Goal: Task Accomplishment & Management: Manage account settings

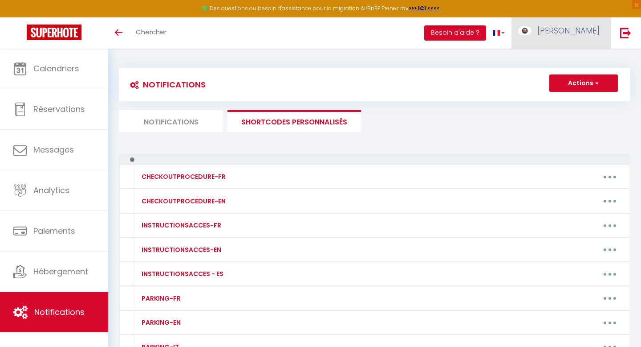
click at [565, 31] on span "[PERSON_NAME]" at bounding box center [569, 30] width 62 height 11
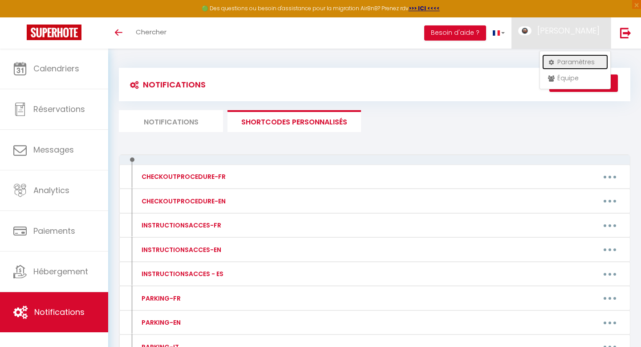
click at [560, 59] on link "Paramètres" at bounding box center [575, 61] width 66 height 15
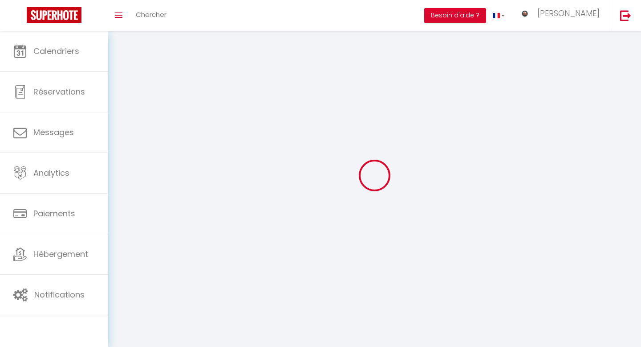
type input "[PERSON_NAME]"
type input "Tatieu"
type input "0648036915"
type input "[STREET_ADDRESS]"
type input "69006"
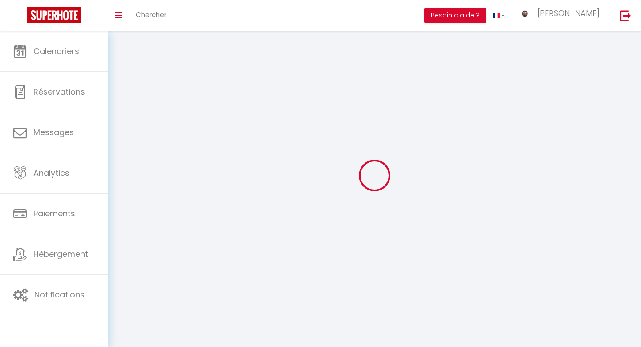
type input "[GEOGRAPHIC_DATA]"
type input "58DZUDIi50kFHcqsvnvfse1NW"
type input "5OXepSQP8c0udRSDE6y2oFPd3"
type input "[URL][DOMAIN_NAME]"
select select "1"
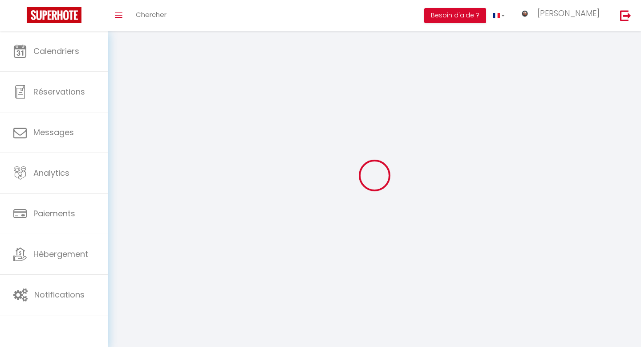
select select "28"
select select "fr"
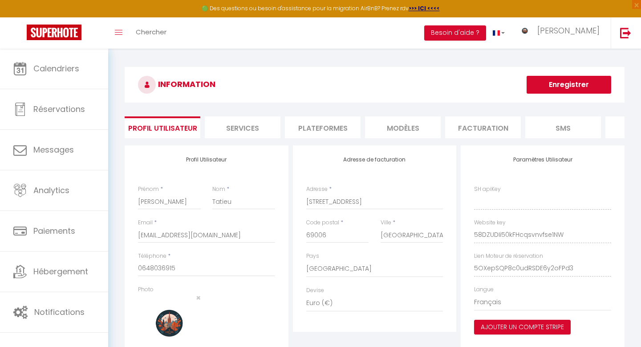
type input "58DZUDIi50kFHcqsvnvfse1NW"
type input "5OXepSQP8c0udRSDE6y2oFPd3"
type input "[URL][DOMAIN_NAME]"
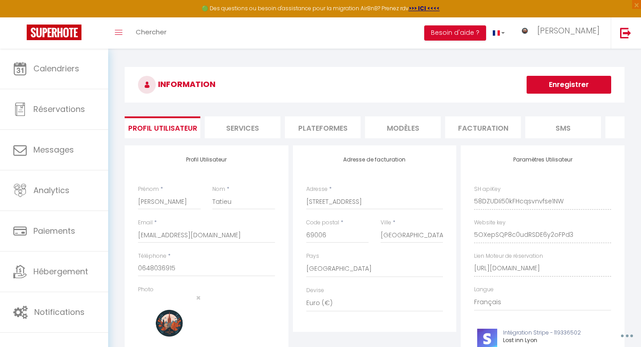
click at [237, 124] on li "Services" at bounding box center [243, 127] width 76 height 22
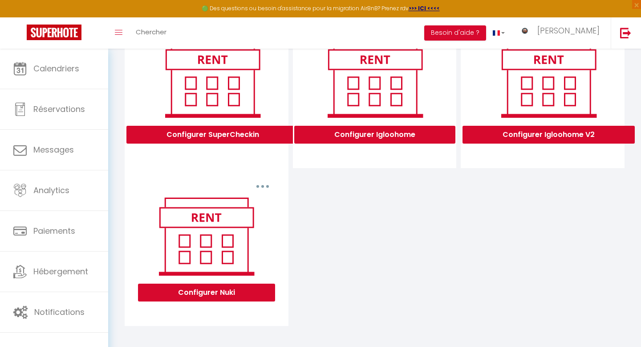
scroll to position [296, 0]
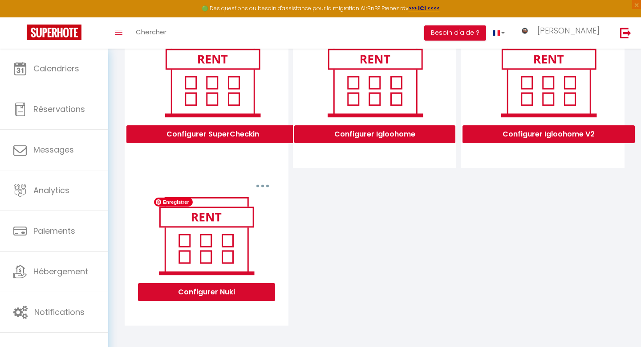
click at [233, 218] on img at bounding box center [207, 236] width 114 height 86
click at [265, 185] on button "button" at bounding box center [262, 186] width 25 height 14
click at [205, 291] on button "Configurer Nuki" at bounding box center [206, 292] width 137 height 18
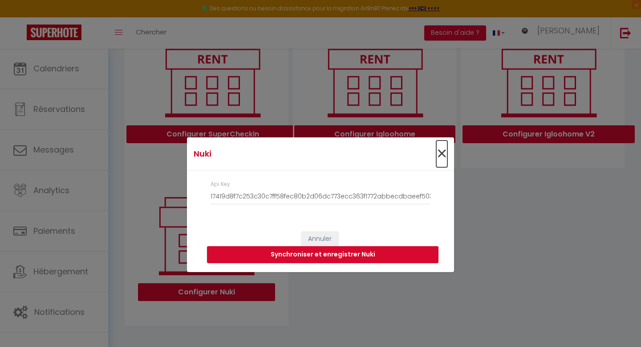
click at [443, 153] on span "×" at bounding box center [441, 153] width 11 height 27
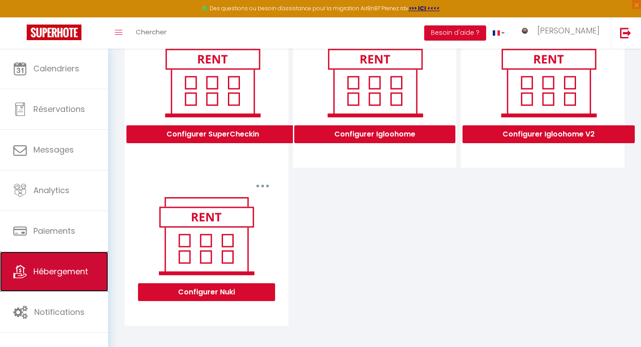
click at [61, 272] on span "Hébergement" at bounding box center [60, 270] width 55 height 11
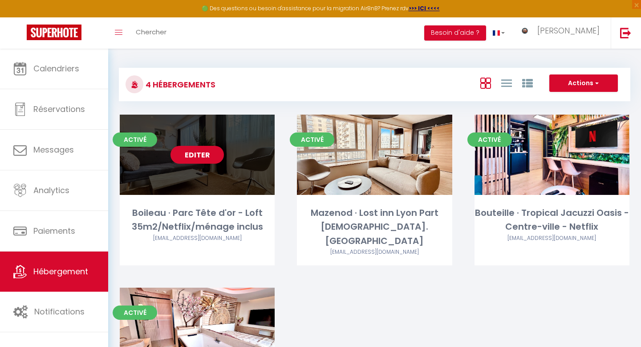
click at [227, 171] on div "Editer" at bounding box center [197, 154] width 155 height 80
select select "3"
select select "2"
select select "1"
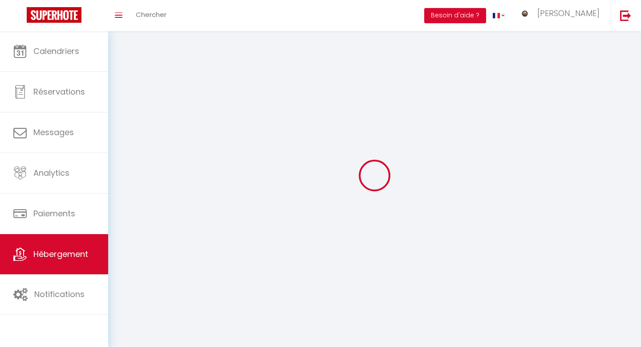
select select
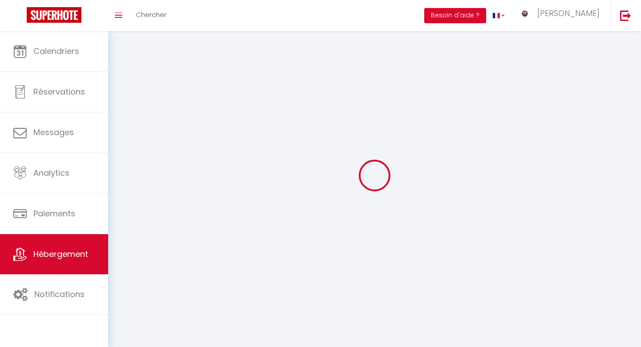
checkbox input "false"
select select
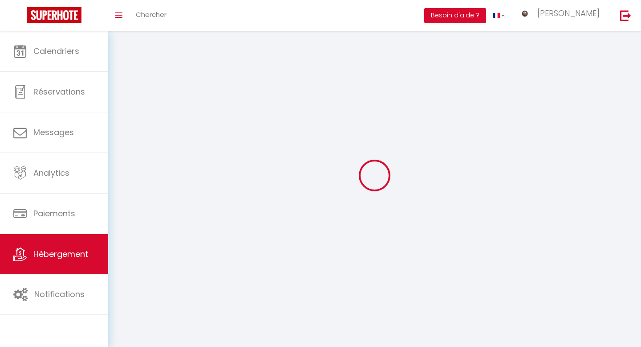
select select
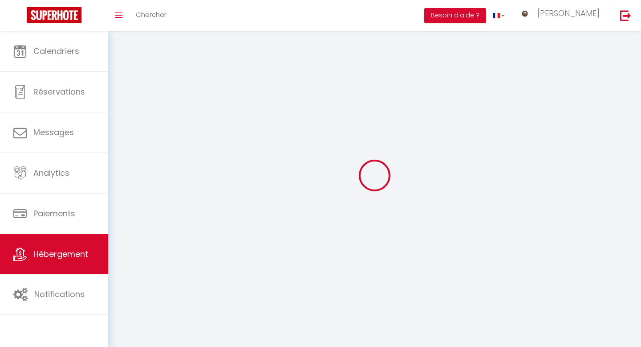
select select
checkbox input "false"
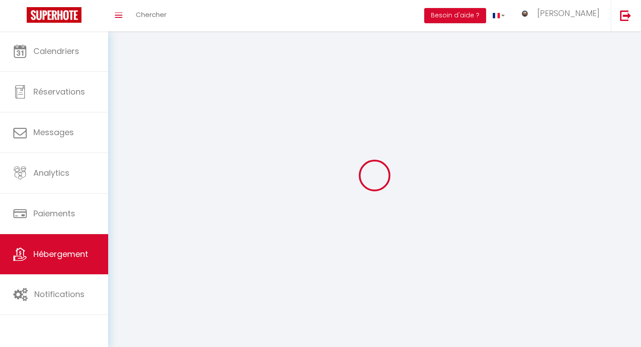
select select
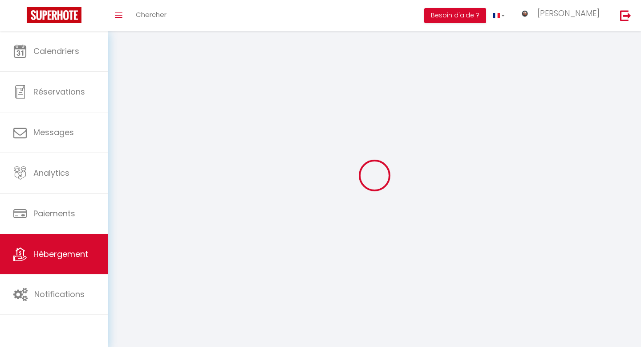
select select
checkbox input "false"
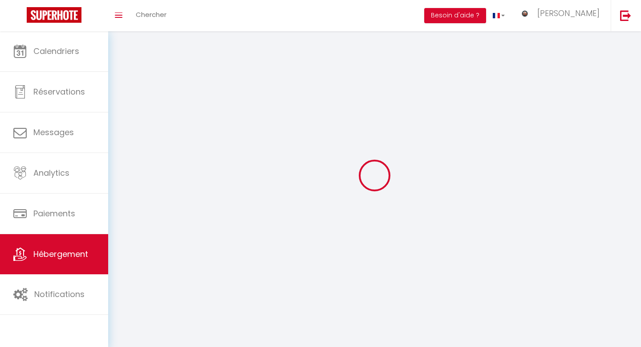
checkbox input "false"
select select
select select "1"
select select
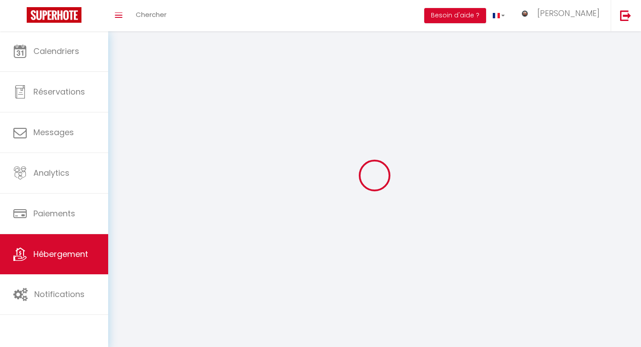
select select "28"
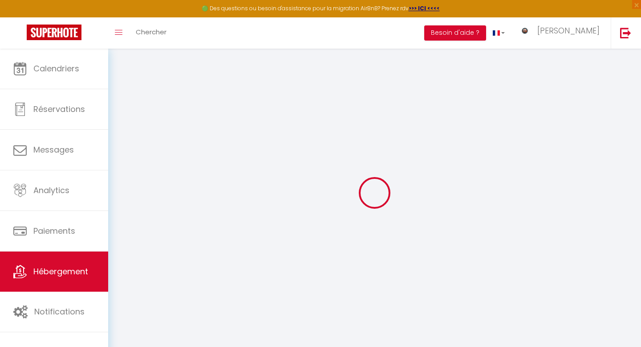
select select
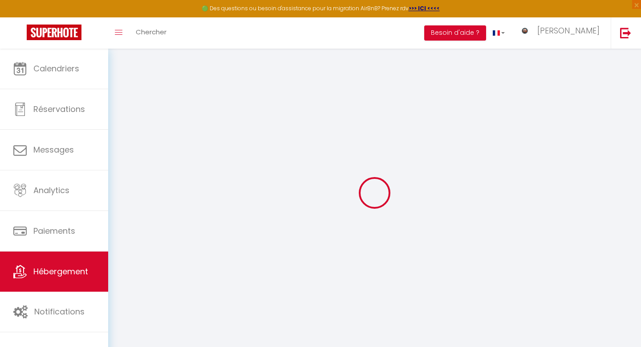
select select
checkbox input "false"
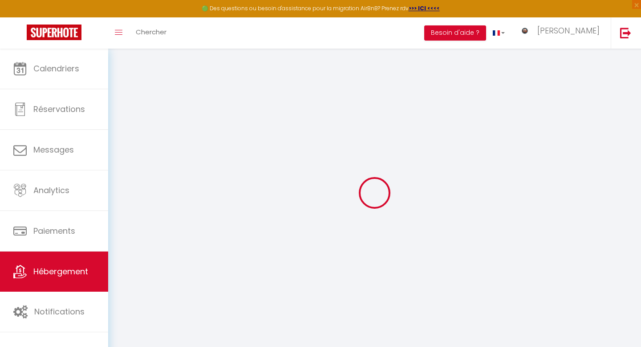
select select
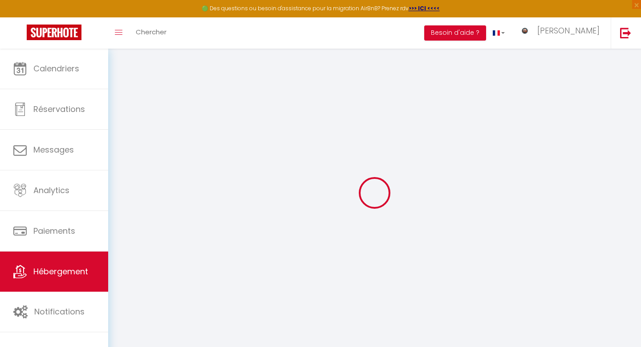
select select
checkbox input "false"
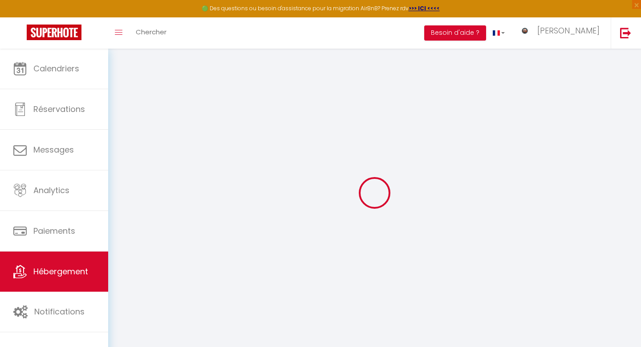
checkbox input "false"
select select
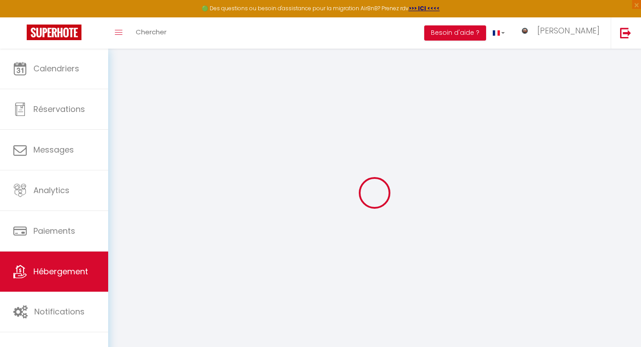
select select
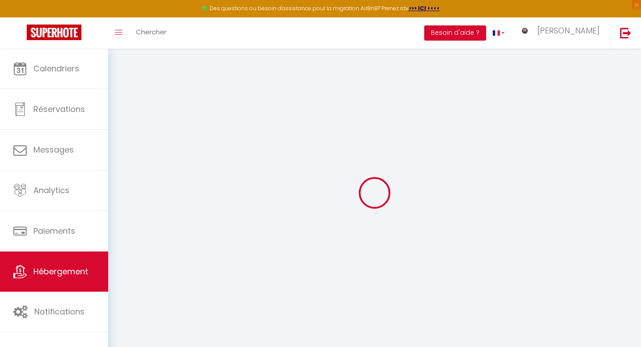
checkbox input "false"
select select
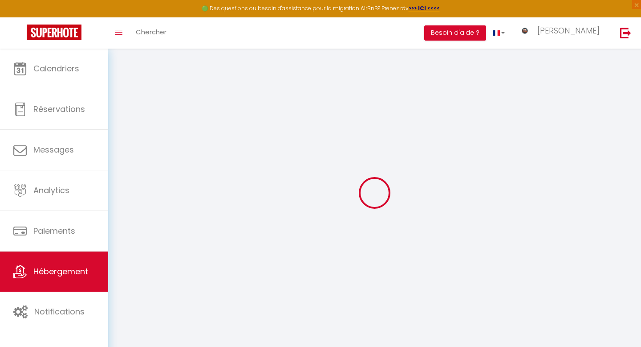
select select
type input "Boileau · Parc Tête d'or - Loft 35m2/Netflix/ménage inclus"
type input "[GEOGRAPHIC_DATA]"
select select "condominium"
select select "2"
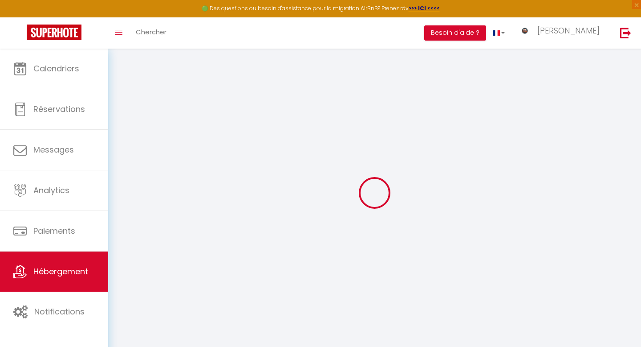
select select "0"
type input "95"
type input "5"
type input "33"
type input "1.65"
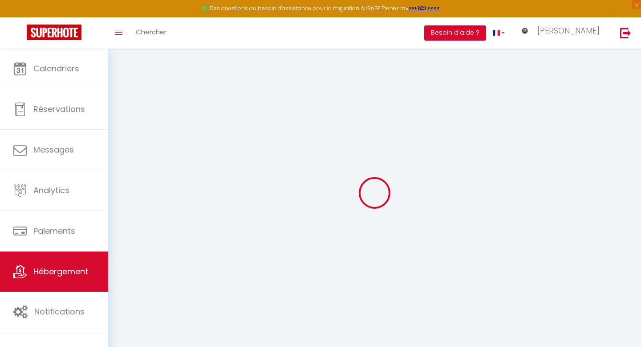
type input "250"
type input "10"
select select
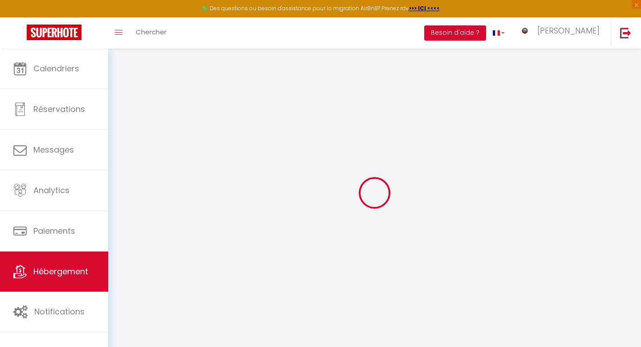
select select
type input "[STREET_ADDRESS]"
type input "69006"
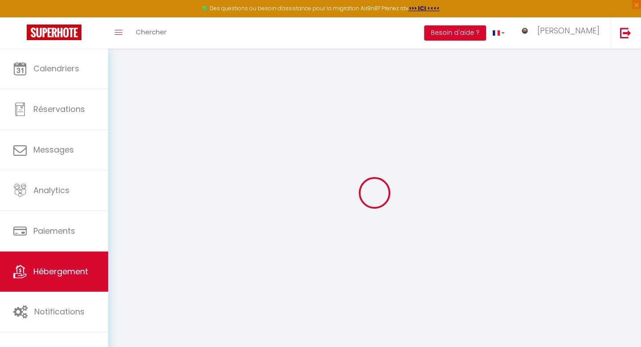
type input "[GEOGRAPHIC_DATA]"
type input "[EMAIL_ADDRESS][DOMAIN_NAME]"
select select "11767"
checkbox input "false"
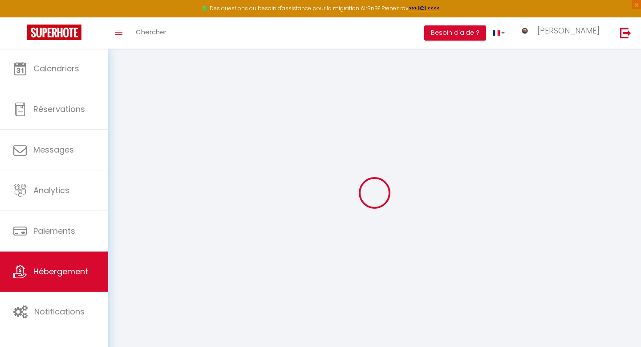
checkbox input "false"
type input "0"
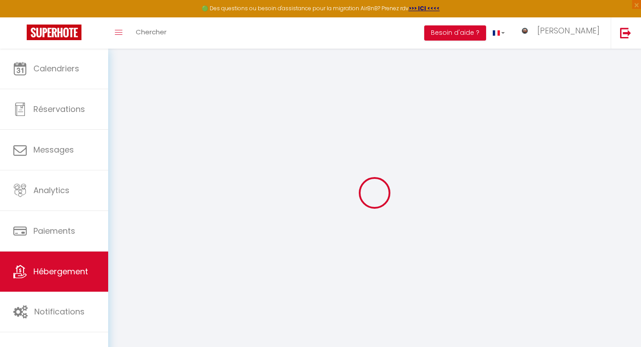
type input "0"
select select
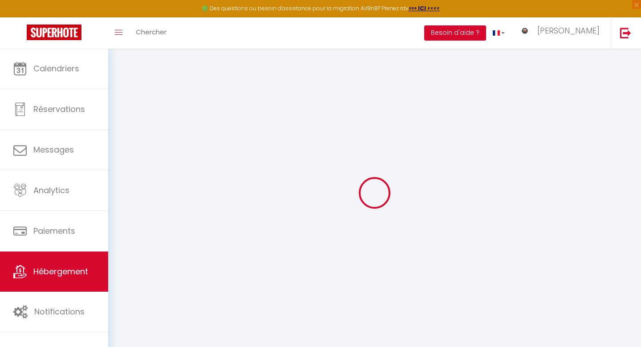
select select
checkbox input "false"
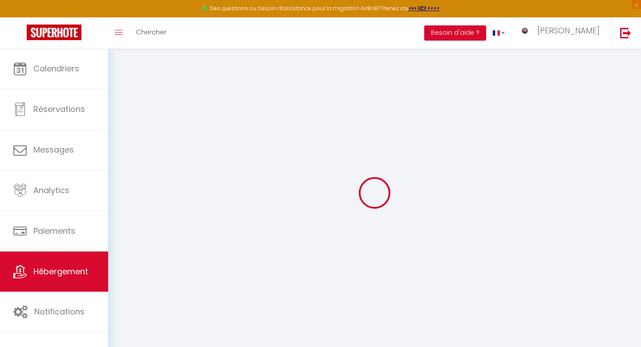
checkbox input "false"
select select
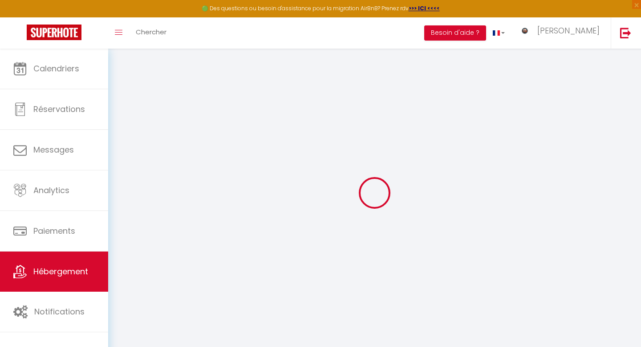
select select
checkbox input "false"
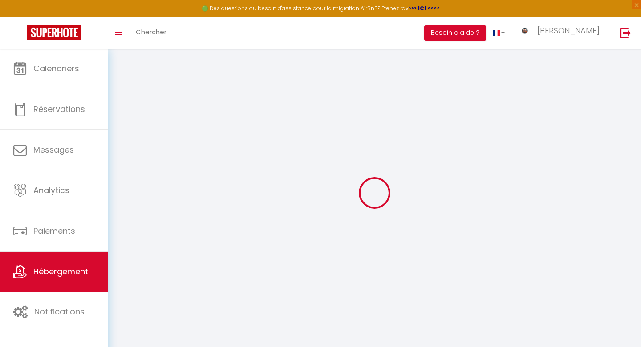
checkbox input "false"
select select
checkbox input "false"
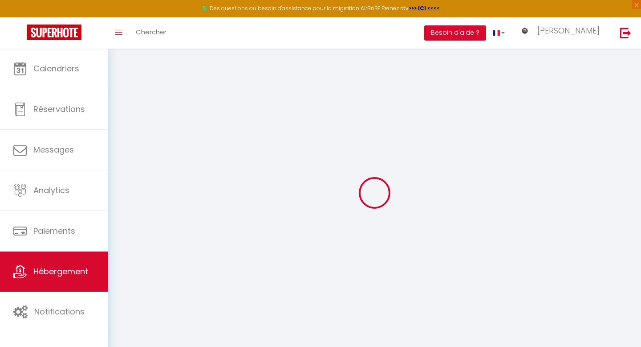
checkbox input "false"
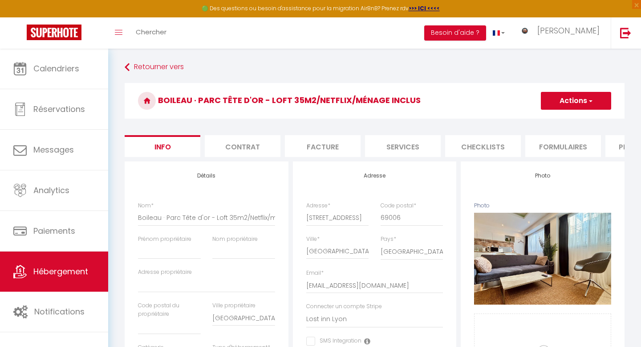
click at [248, 147] on li "Contrat" at bounding box center [243, 146] width 76 height 22
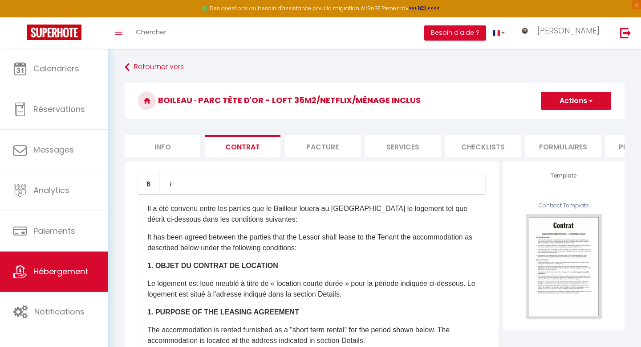
click at [318, 143] on li "Facture" at bounding box center [323, 146] width 76 height 22
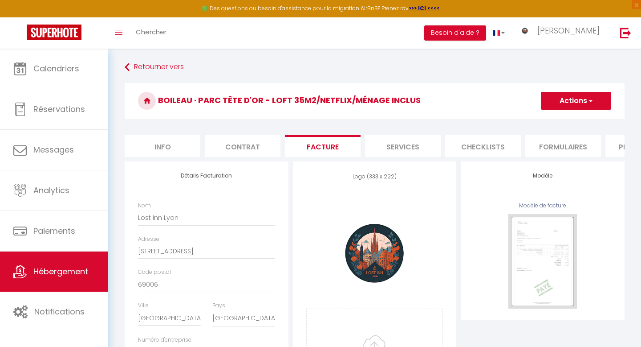
click at [399, 141] on li "Services" at bounding box center [403, 146] width 76 height 22
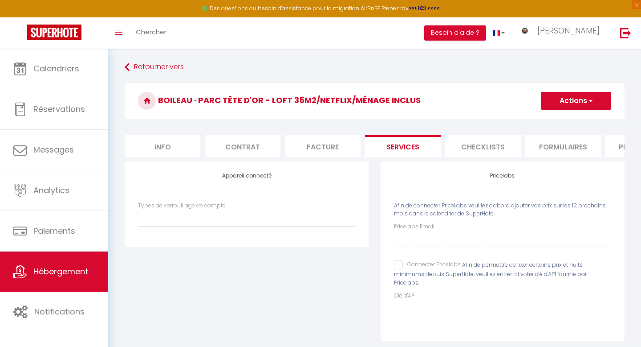
select select
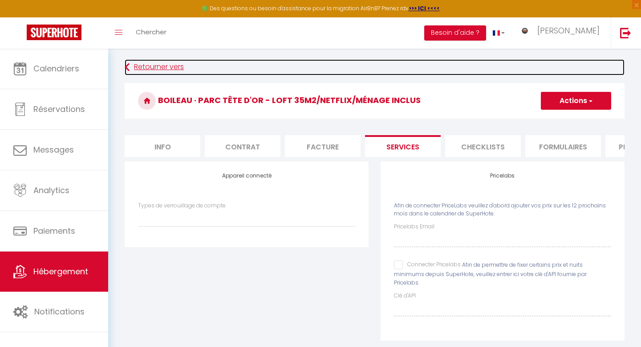
click at [175, 66] on link "Retourner vers" at bounding box center [375, 67] width 500 height 16
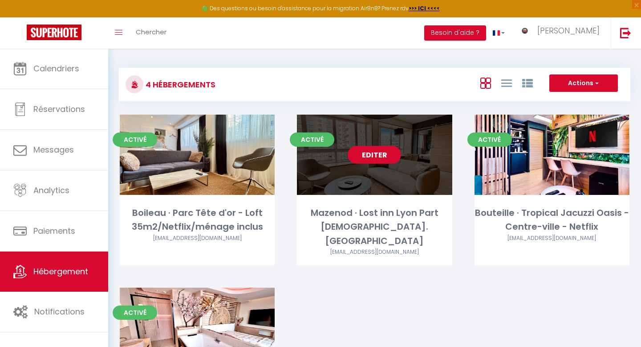
click at [367, 157] on link "Editer" at bounding box center [374, 155] width 53 height 18
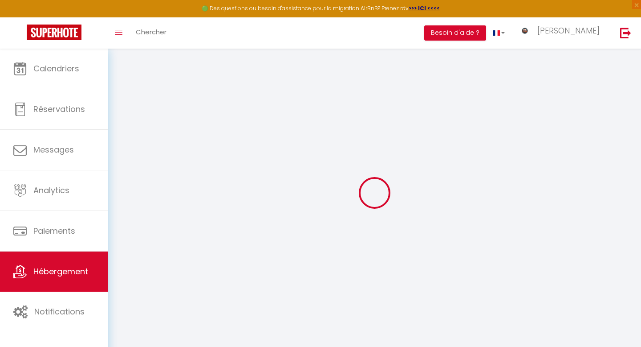
select select "Nuki"
select select
checkbox input "false"
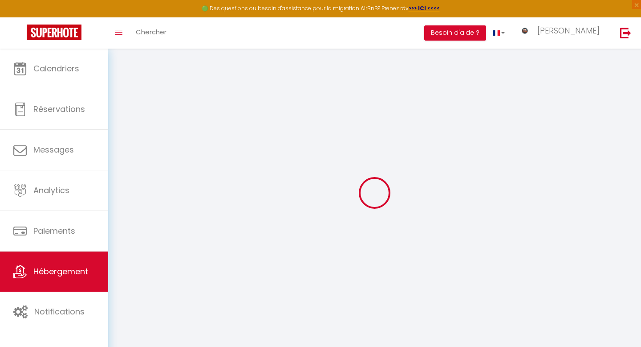
checkbox input "false"
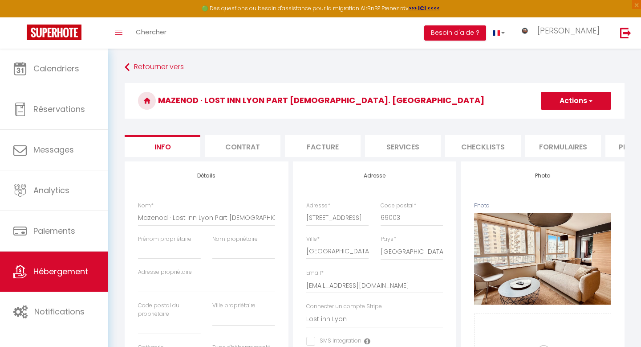
click at [247, 147] on li "Contrat" at bounding box center [243, 146] width 76 height 22
checkbox input "true"
checkbox input "false"
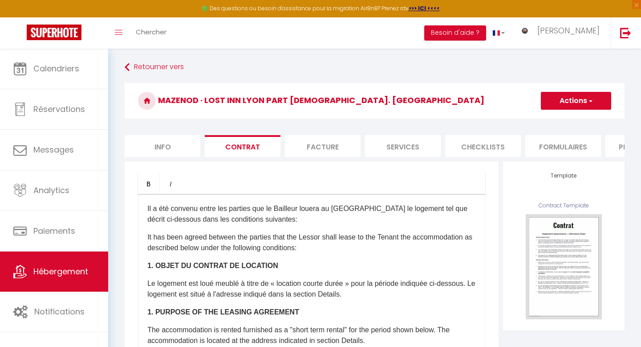
click at [310, 148] on li "Facture" at bounding box center [323, 146] width 76 height 22
checkbox input "true"
checkbox input "false"
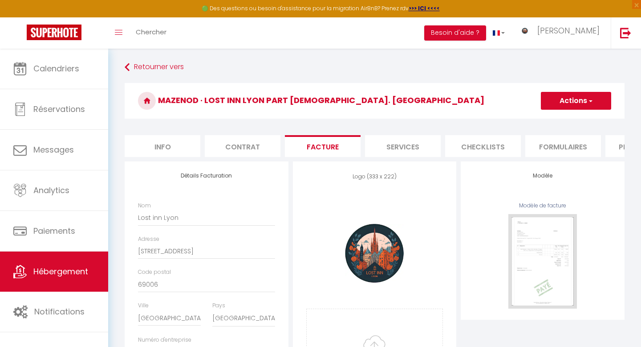
checkbox input "true"
checkbox input "false"
checkbox input "true"
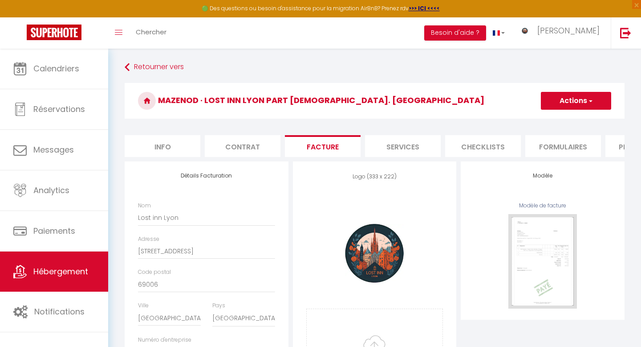
checkbox input "false"
click at [405, 144] on li "Services" at bounding box center [403, 146] width 76 height 22
checkbox input "true"
checkbox input "false"
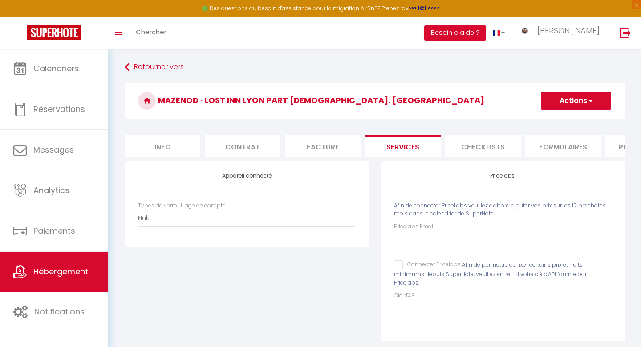
checkbox input "true"
checkbox input "false"
checkbox input "true"
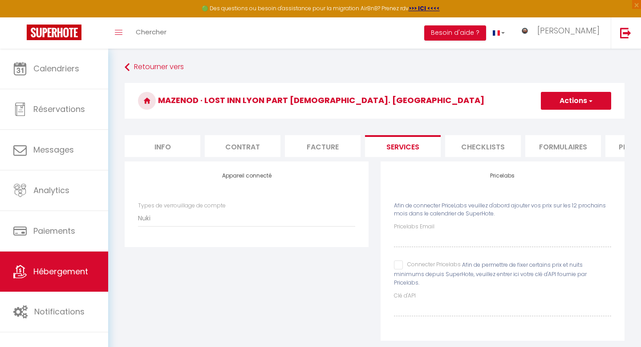
checkbox input "false"
click at [159, 220] on select "Nuki" at bounding box center [246, 217] width 217 height 17
click at [495, 153] on li "Checklists" at bounding box center [483, 146] width 76 height 22
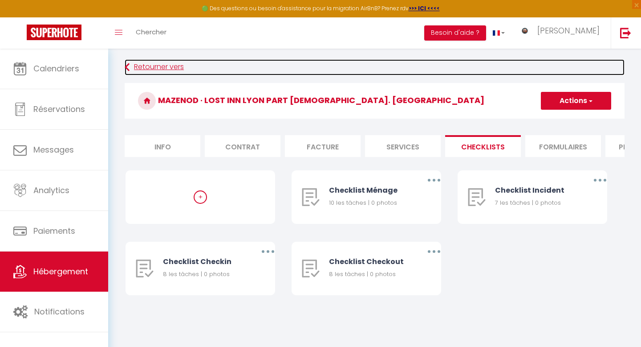
click at [141, 65] on link "Retourner vers" at bounding box center [375, 67] width 500 height 16
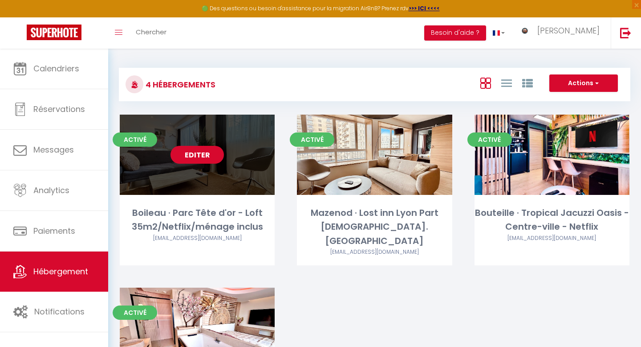
click at [199, 161] on link "Editer" at bounding box center [197, 155] width 53 height 18
select select "3"
select select "2"
select select "1"
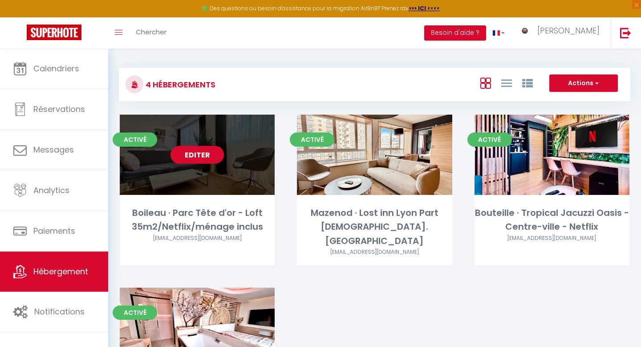
select select
select select "28"
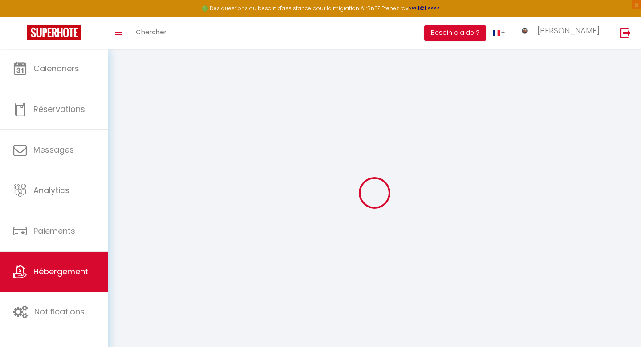
select select
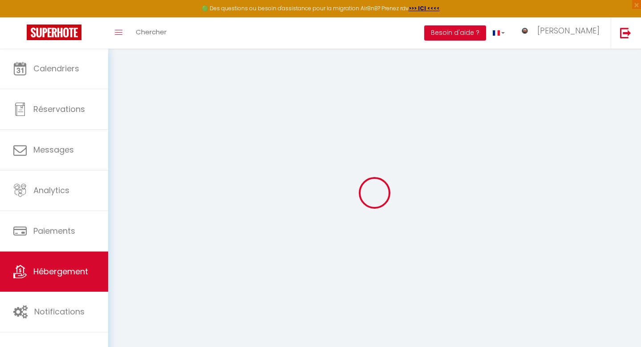
select select
checkbox input "false"
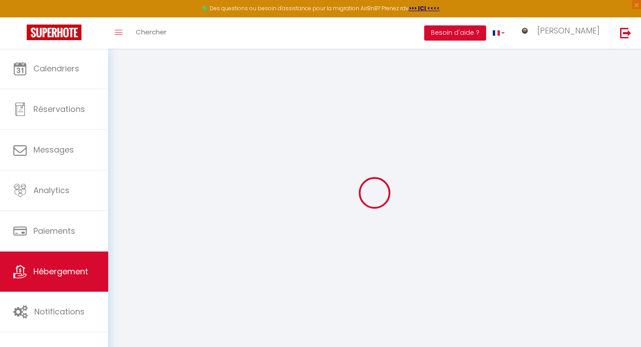
select select
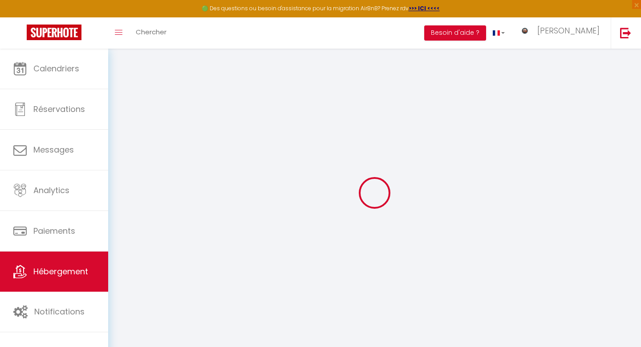
select select
checkbox input "false"
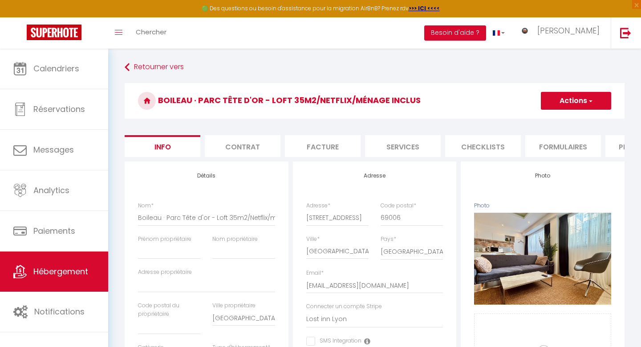
click at [413, 147] on li "Services" at bounding box center [403, 146] width 76 height 22
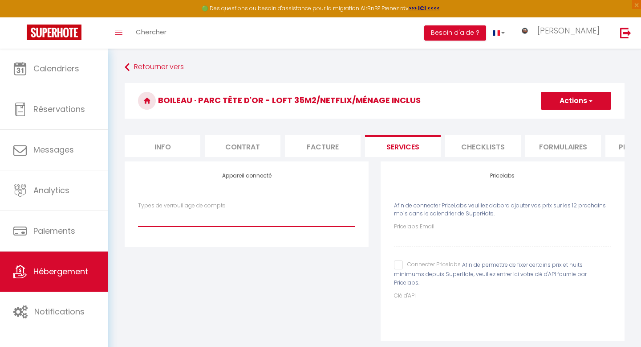
click at [241, 222] on select "Nuki" at bounding box center [246, 217] width 217 height 17
click at [138, 209] on select "Nuki" at bounding box center [246, 217] width 217 height 17
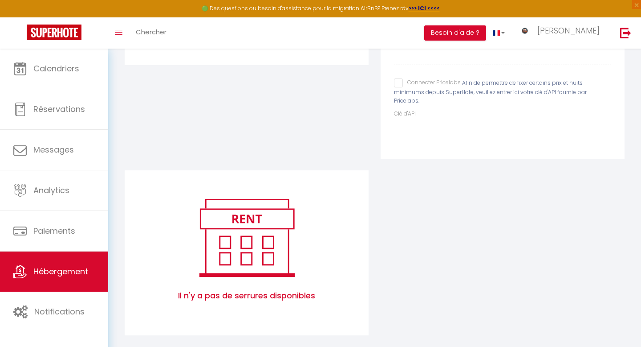
scroll to position [184, 0]
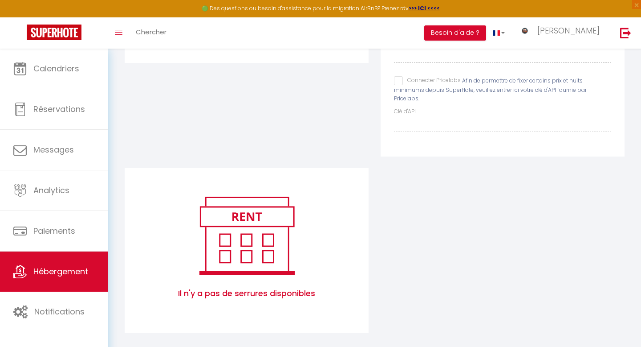
click at [279, 131] on div "Appareil connecté Types de verrouillage de compte Nuki" at bounding box center [247, 72] width 256 height 191
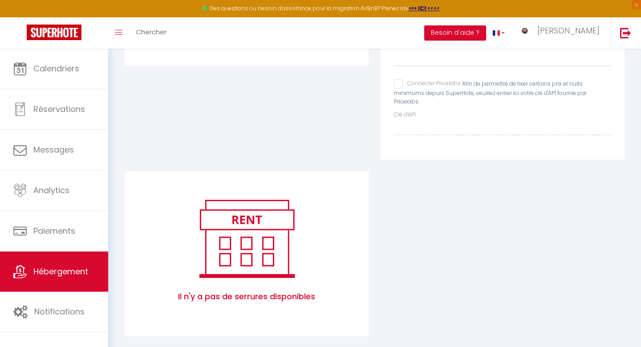
click at [237, 281] on span "Il n'y a pas de serrures disponibles" at bounding box center [246, 296] width 217 height 30
click at [239, 288] on span "Il n'y a pas de serrures disponibles" at bounding box center [246, 296] width 217 height 30
click at [253, 152] on div "Appareil connecté Types de verrouillage de compte Nuki" at bounding box center [247, 75] width 256 height 191
click at [257, 126] on div "Appareil connecté Types de verrouillage de compte Nuki" at bounding box center [247, 75] width 256 height 191
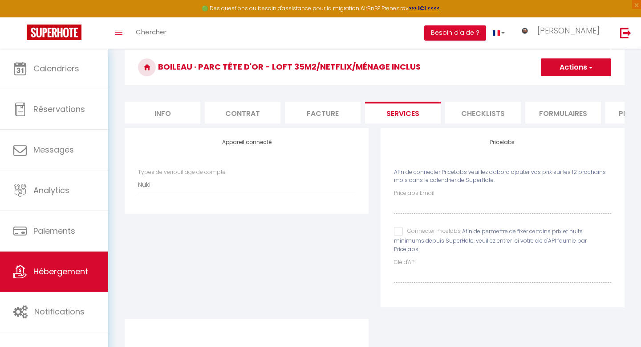
scroll to position [0, 0]
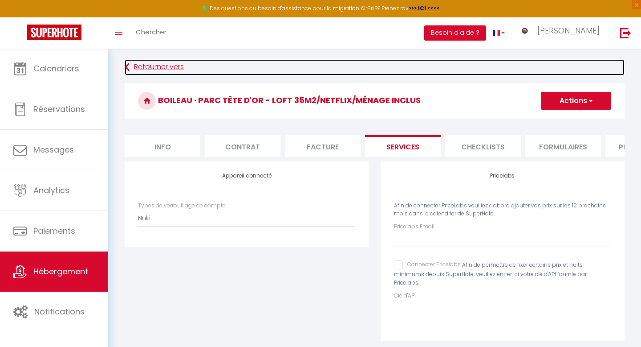
click at [158, 67] on link "Retourner vers" at bounding box center [375, 67] width 500 height 16
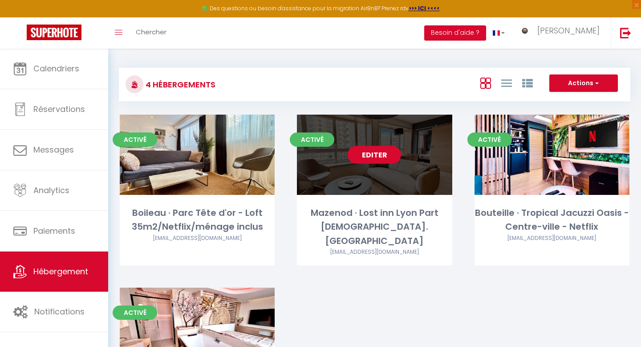
click at [384, 158] on link "Editer" at bounding box center [374, 155] width 53 height 18
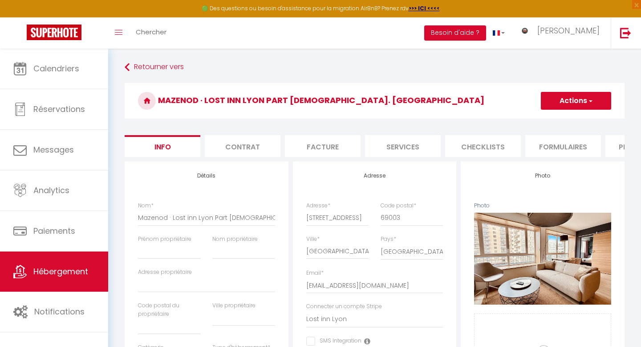
click at [401, 149] on li "Services" at bounding box center [403, 146] width 76 height 22
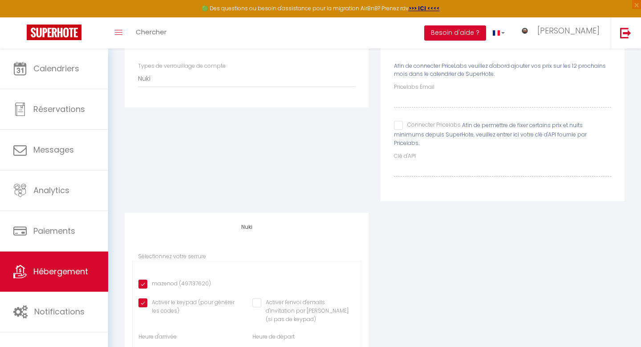
scroll to position [194, 0]
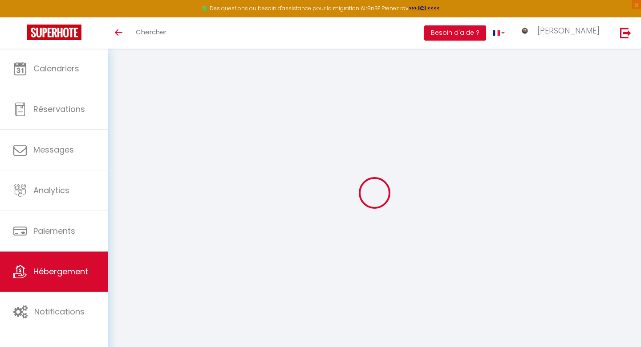
scroll to position [49, 0]
select select "Nuki"
select select "15:00"
select select
select select "11:00"
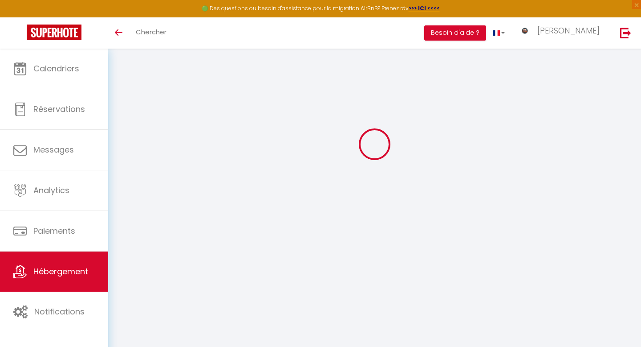
select select "30"
select select "120"
select select "18:00"
select select "38923"
select select
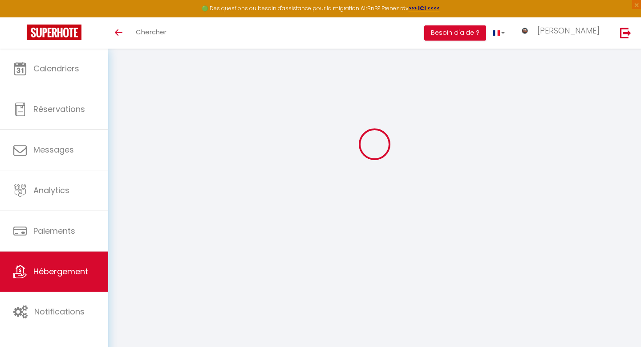
checkbox input "false"
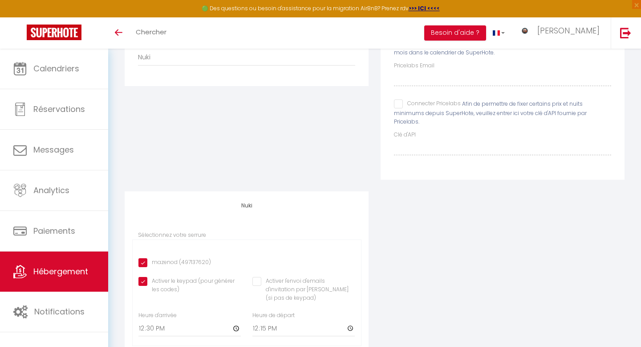
scroll to position [194, 0]
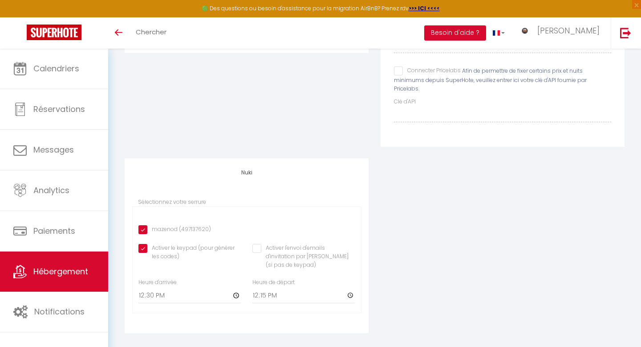
click at [168, 225] on input "mazenod (497137620)" at bounding box center [175, 229] width 73 height 9
checkbox input "false"
checkbox input "true"
checkbox input "false"
click at [168, 225] on input "mazenod (497137620)" at bounding box center [175, 229] width 73 height 9
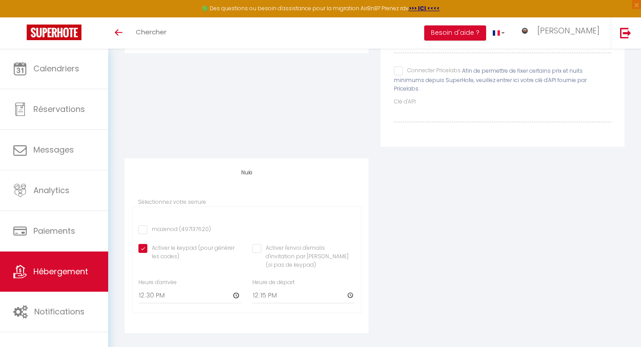
checkbox input "true"
checkbox input "false"
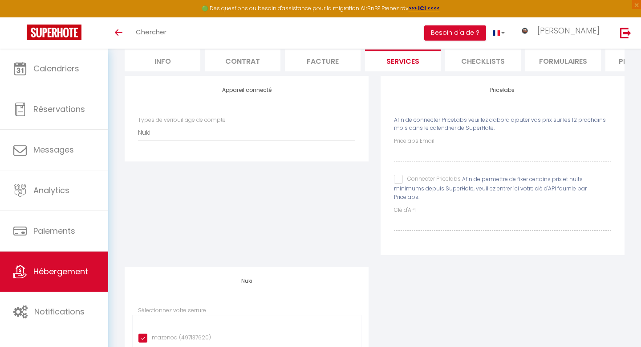
scroll to position [0, 0]
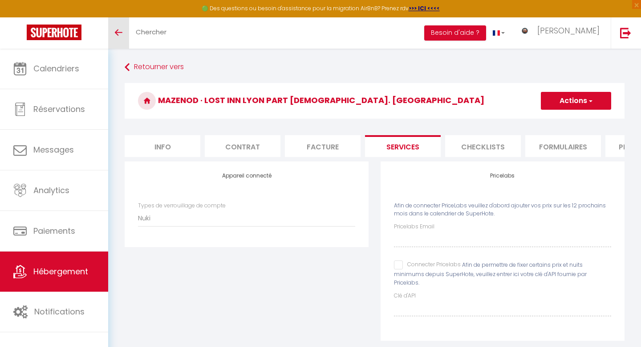
click at [121, 32] on span at bounding box center [119, 32] width 8 height 1
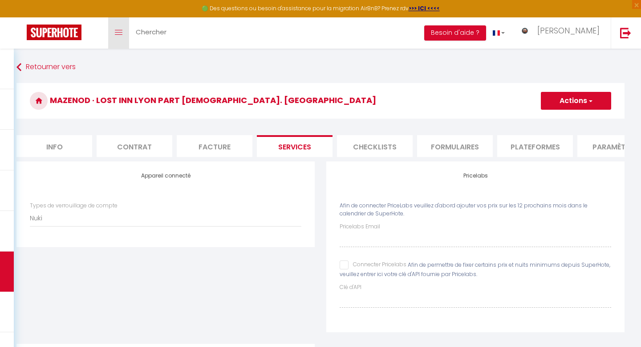
click at [121, 32] on span at bounding box center [119, 32] width 8 height 1
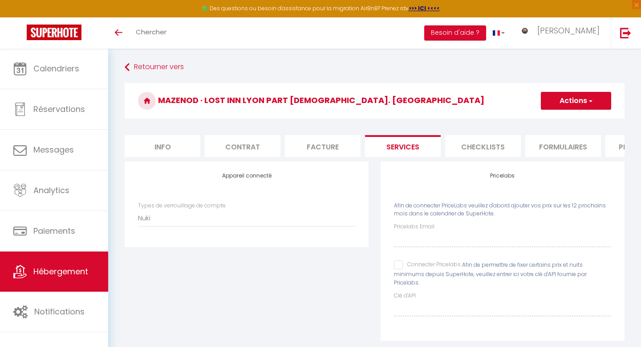
click at [158, 148] on li "Info" at bounding box center [163, 146] width 76 height 22
select select
checkbox input "false"
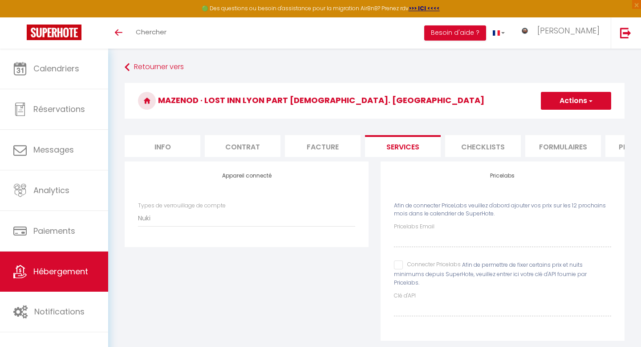
checkbox input "false"
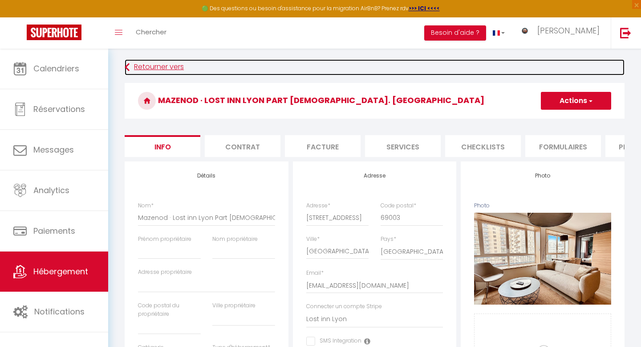
click at [178, 65] on link "Retourner vers" at bounding box center [375, 67] width 500 height 16
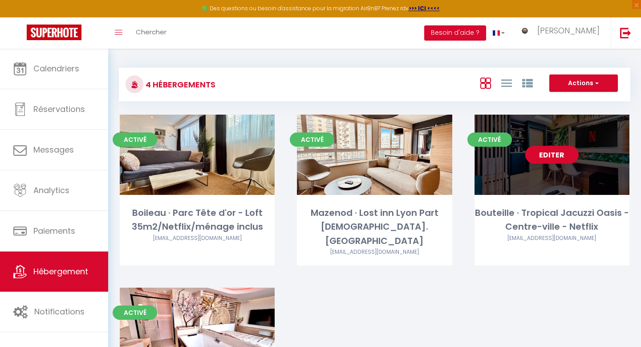
click at [548, 156] on link "Editer" at bounding box center [552, 155] width 53 height 18
select select "3"
select select "2"
select select "1"
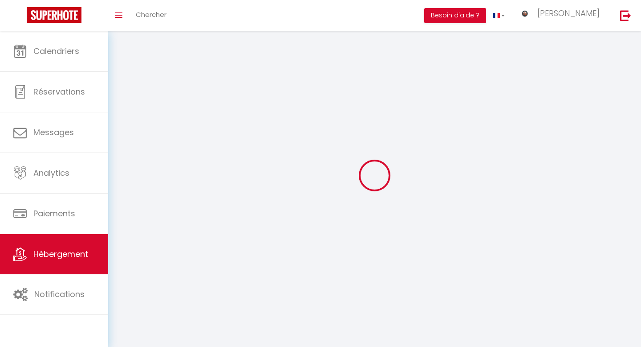
select select
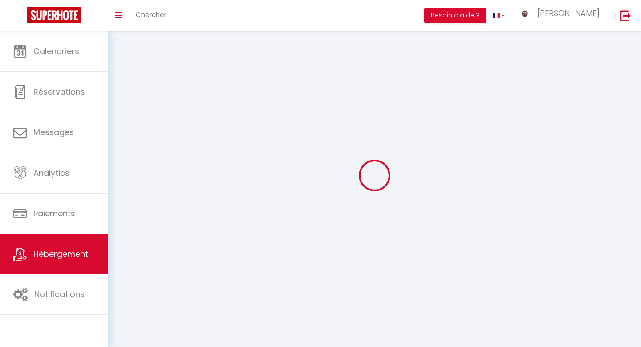
checkbox input "false"
select select
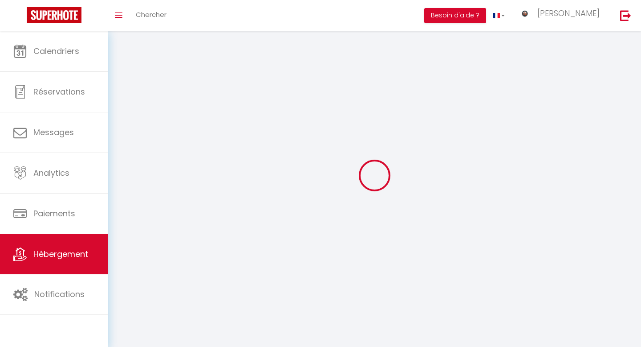
select select
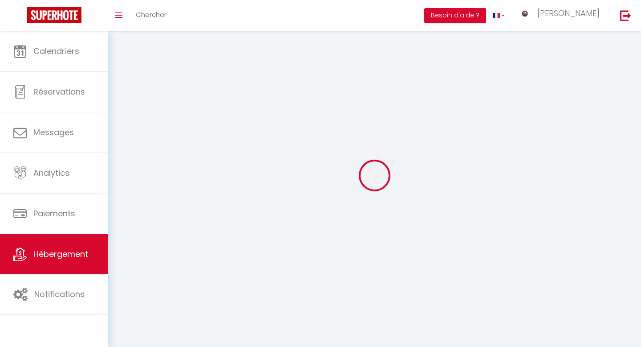
select select
checkbox input "false"
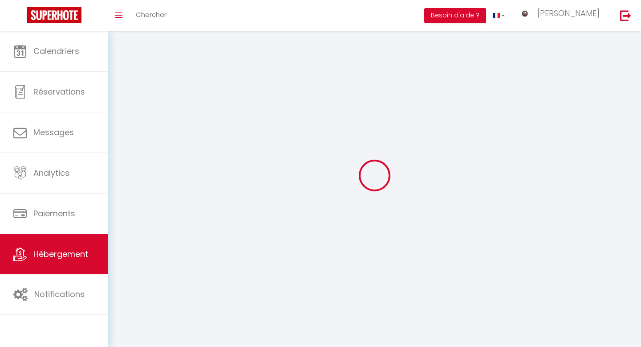
select select
select select "1"
select select
select select "28"
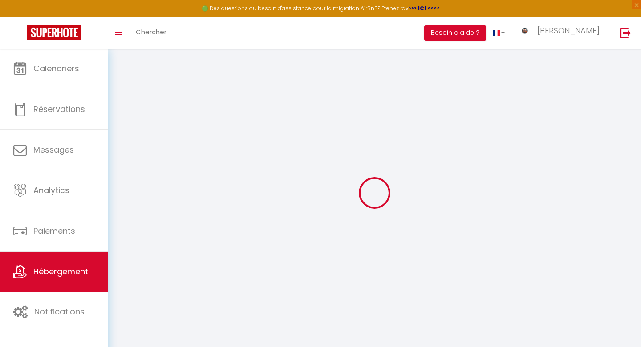
select select
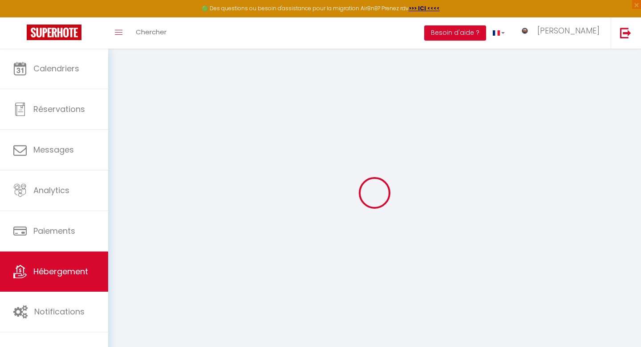
select select
checkbox input "false"
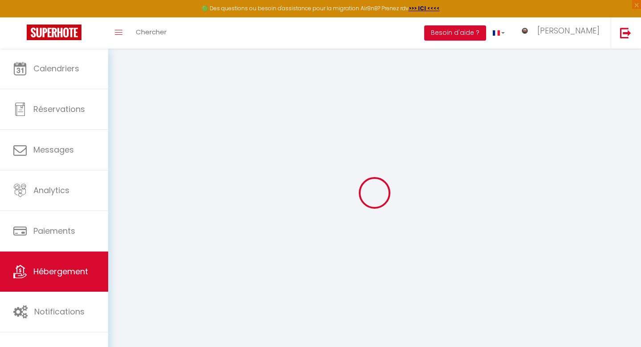
select select
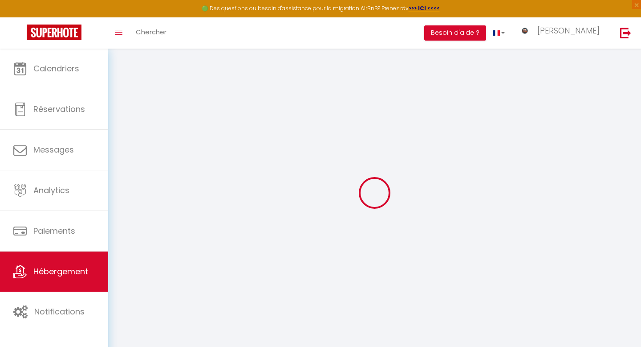
select select
checkbox input "false"
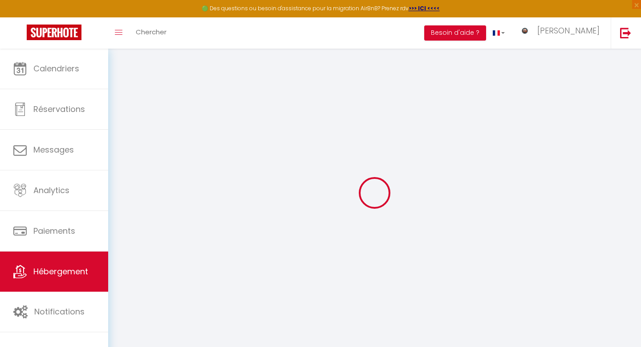
checkbox input "false"
select select
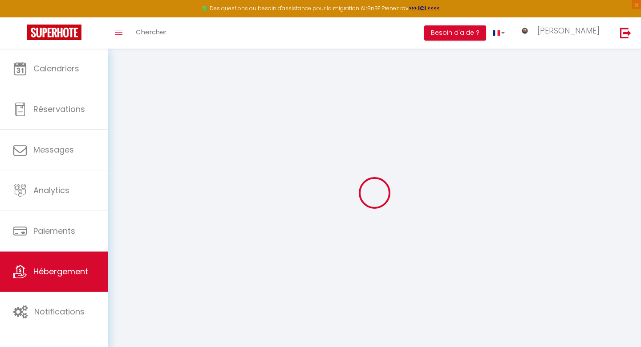
select select
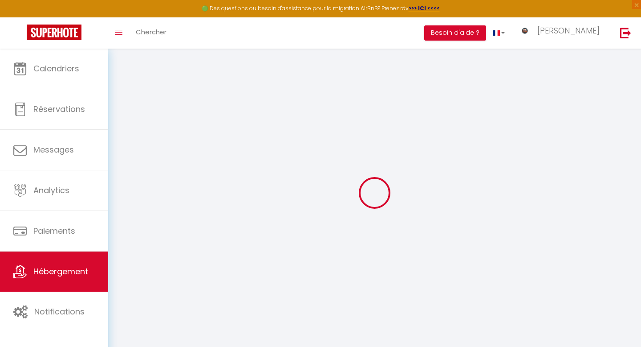
checkbox input "false"
select select
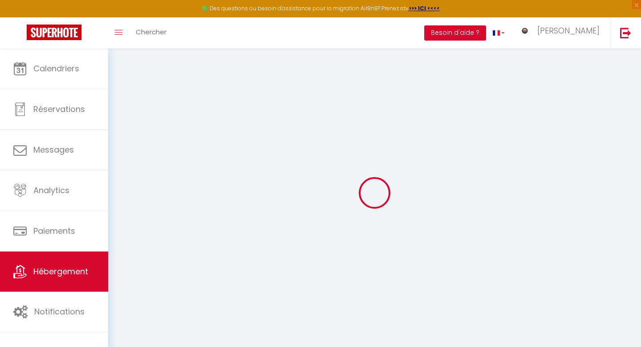
select select
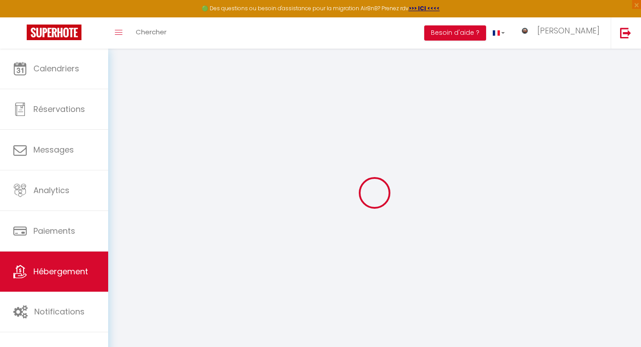
select select
checkbox input "false"
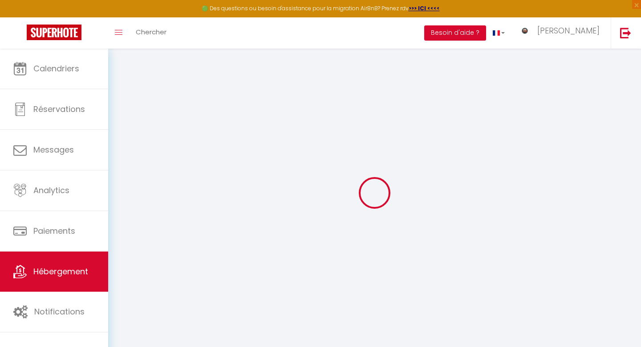
checkbox input "false"
select select
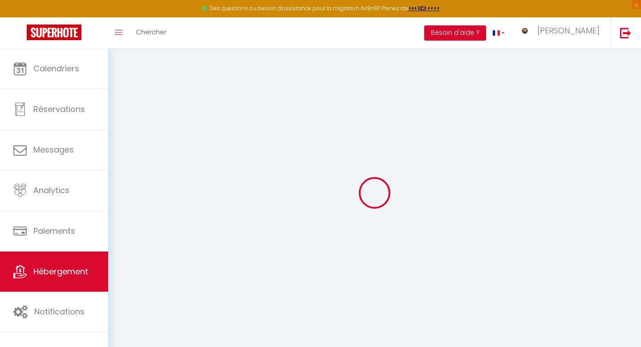
select select
checkbox input "false"
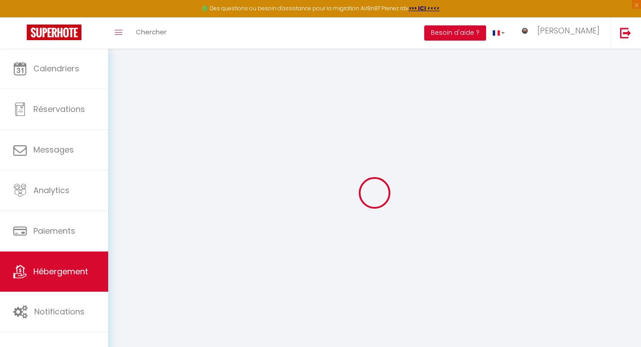
checkbox input "false"
select select
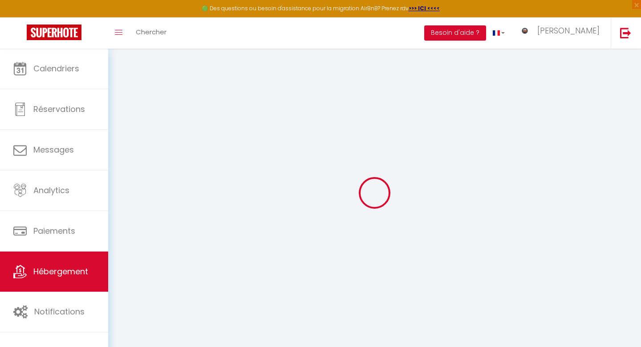
type input "Bouteille · Tropical Jacuzzi Oasis - Centre-ville - Netflix"
select select "2"
select select "0"
type input "120"
type input "33"
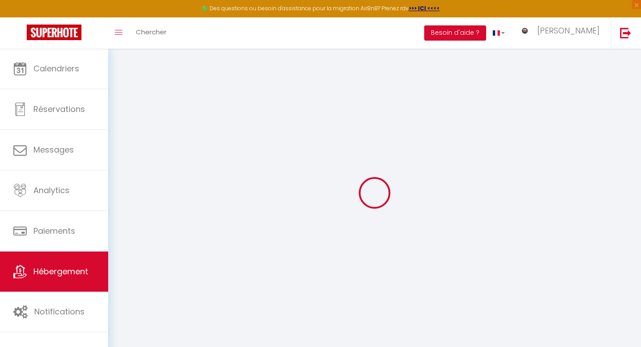
type input "1.65"
type input "300"
type input "10"
select select
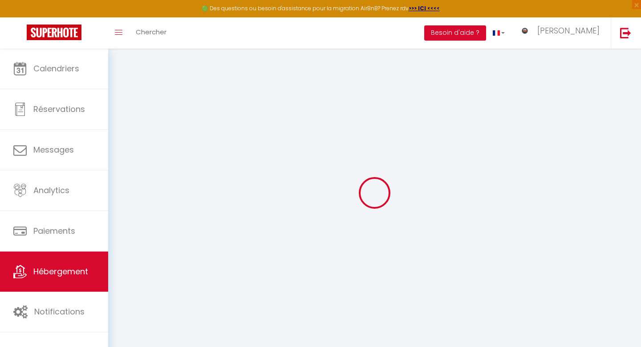
select select
type input "[STREET_ADDRESS]"
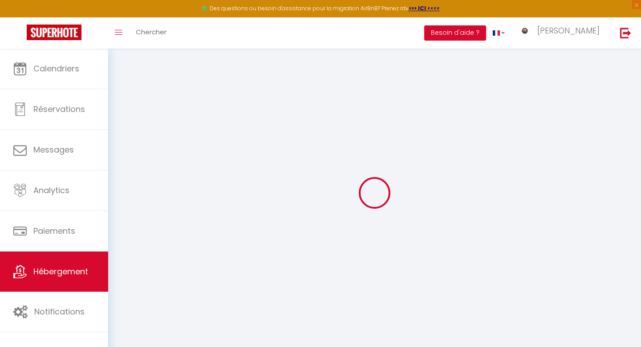
type input "69001"
type input "[GEOGRAPHIC_DATA]"
type input "[EMAIL_ADDRESS][DOMAIN_NAME]"
select select "11767"
checkbox input "false"
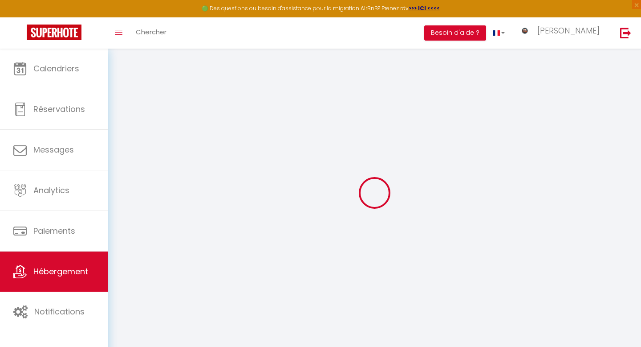
checkbox input "false"
type input "0"
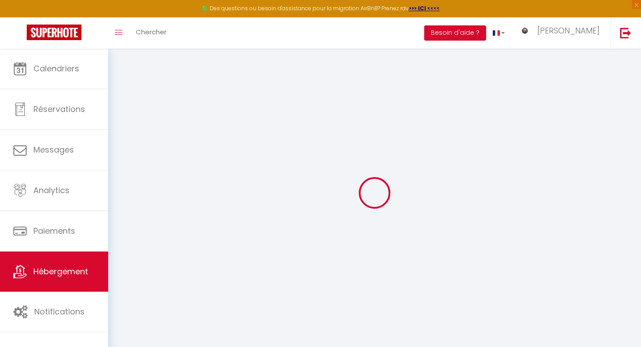
type input "0"
select select
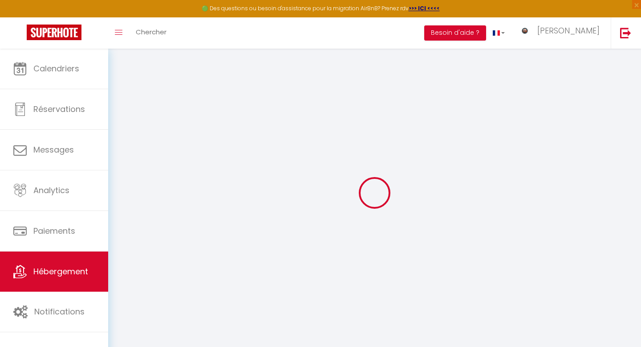
select select
checkbox input "false"
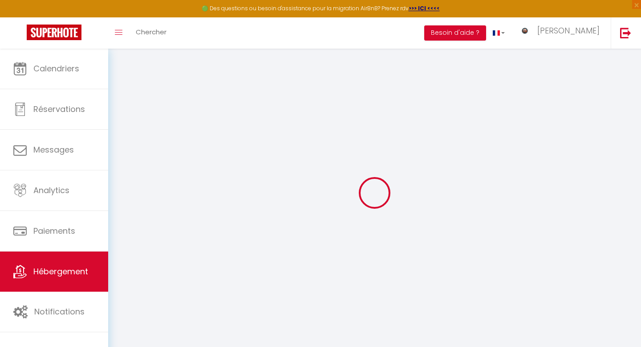
checkbox input "false"
checkbox input "true"
checkbox input "false"
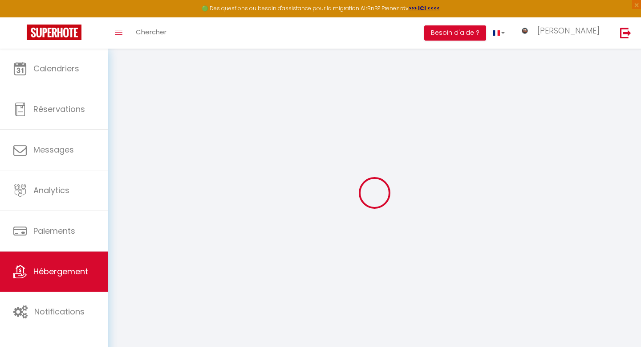
checkbox input "false"
select select "15:00"
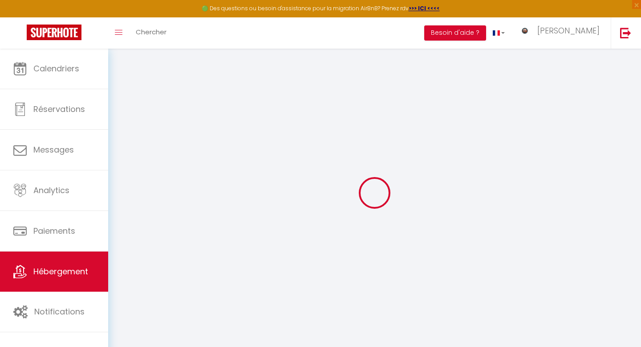
select select
select select "11:00"
select select "30"
select select "120"
select select "18:00"
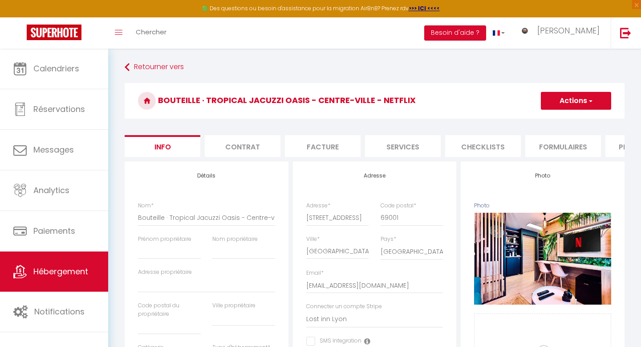
click at [410, 151] on li "Services" at bounding box center [403, 146] width 76 height 22
checkbox input "true"
checkbox input "false"
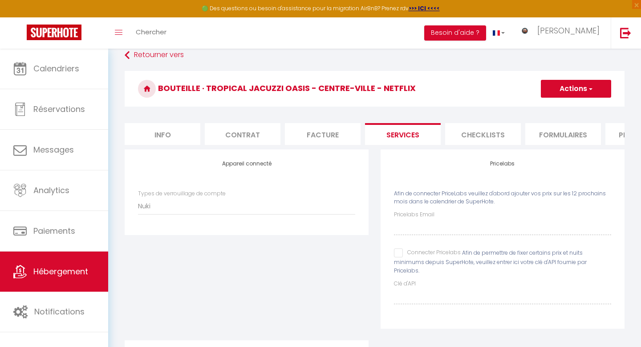
scroll to position [9, 0]
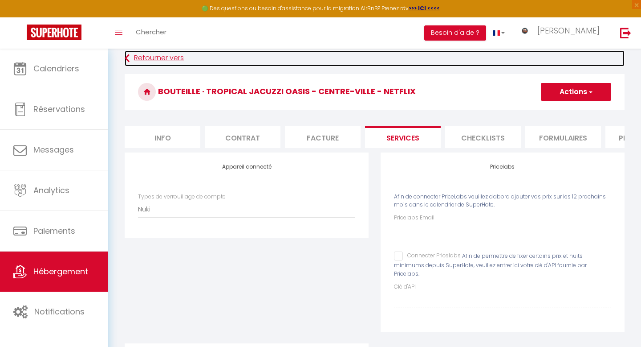
click at [155, 59] on link "Retourner vers" at bounding box center [375, 58] width 500 height 16
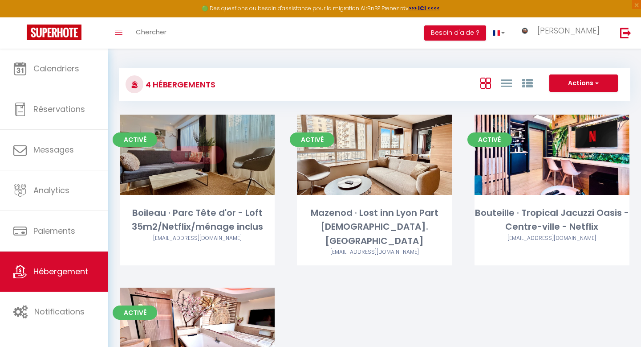
click at [190, 151] on link "Editer" at bounding box center [197, 155] width 53 height 18
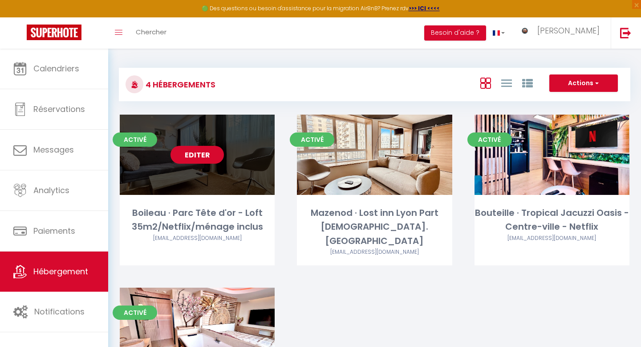
click at [190, 154] on link "Editer" at bounding box center [197, 155] width 53 height 18
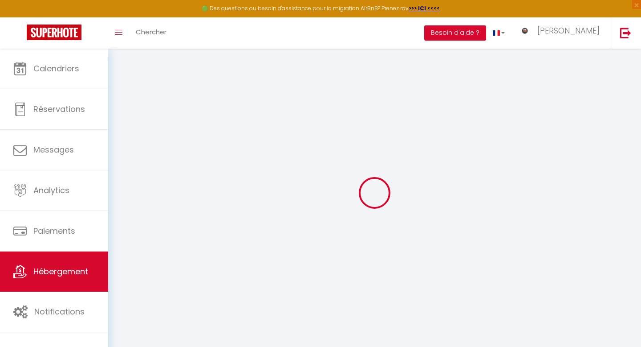
select select
checkbox input "false"
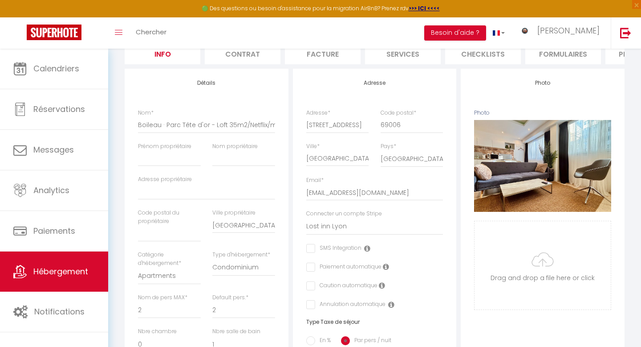
scroll to position [96, 0]
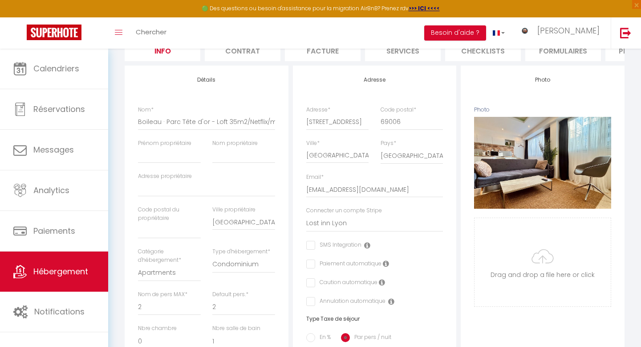
click at [400, 56] on li "Services" at bounding box center [403, 50] width 76 height 22
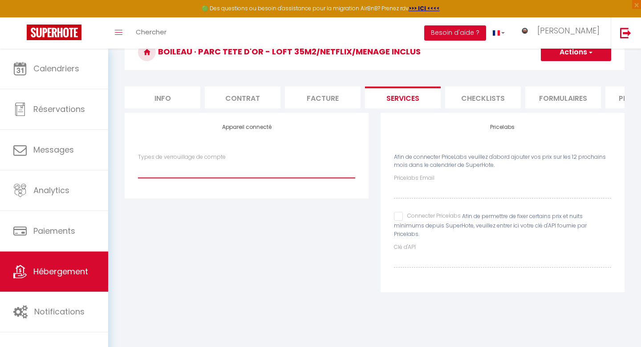
click at [259, 173] on select "Nuki" at bounding box center [246, 169] width 217 height 17
select select "Nuki"
click at [138, 161] on select "Nuki" at bounding box center [246, 169] width 217 height 17
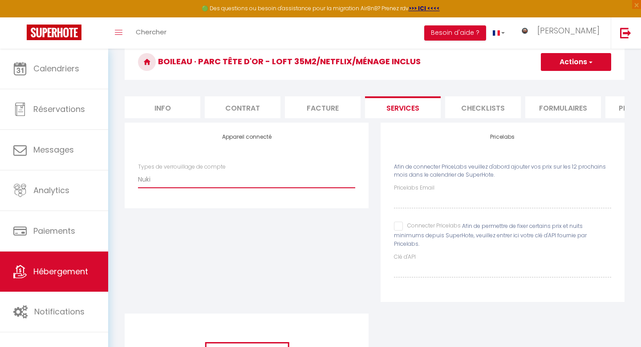
scroll to position [0, 0]
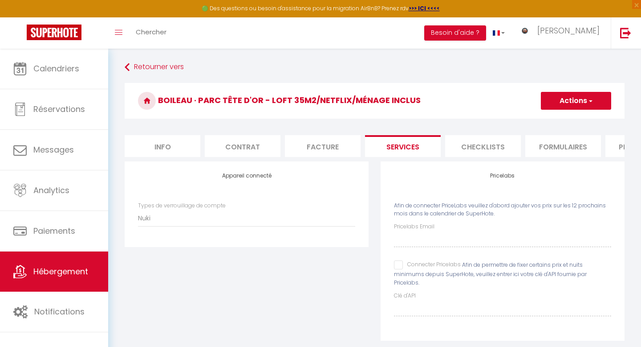
click at [597, 101] on button "Actions" at bounding box center [576, 101] width 70 height 18
click at [573, 120] on link "Enregistrer" at bounding box center [576, 120] width 70 height 12
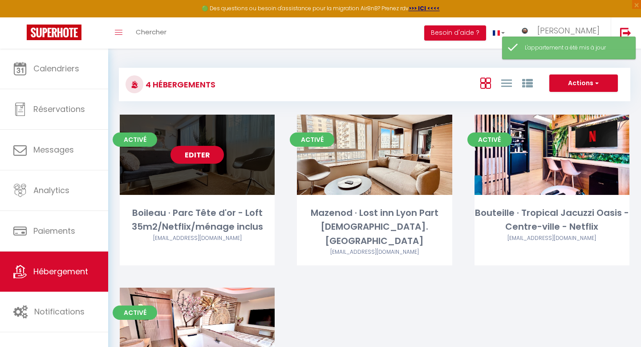
click at [195, 154] on link "Editer" at bounding box center [197, 155] width 53 height 18
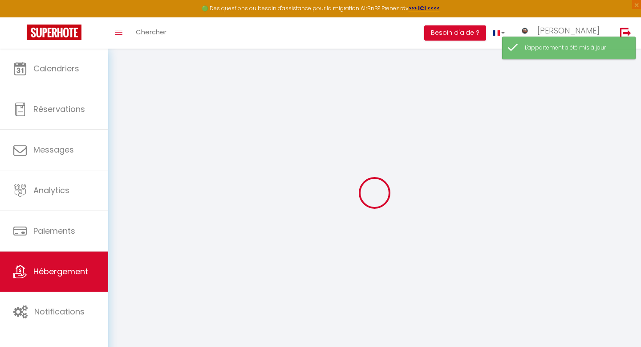
select select "Nuki"
checkbox input "false"
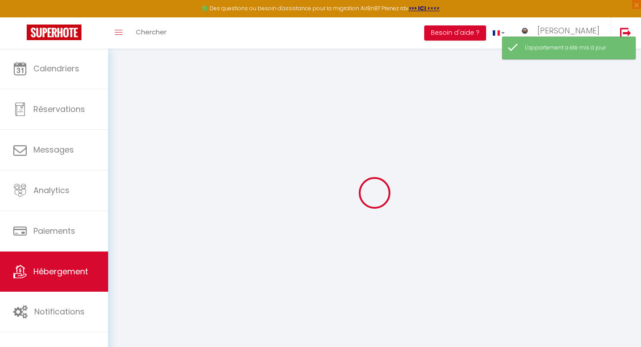
select select "15:00"
select select "22:30"
select select "11:00"
select select "15"
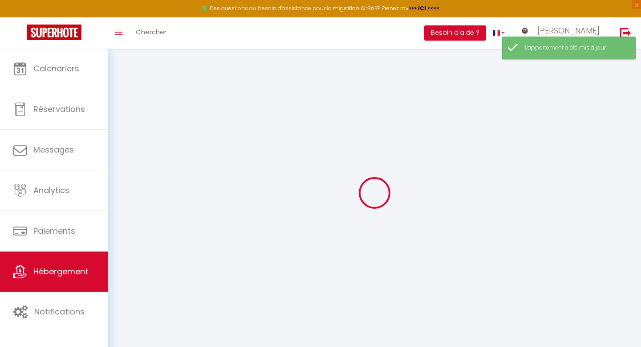
select select "18:00"
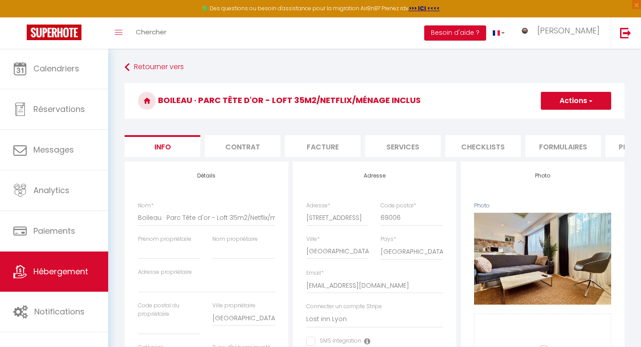
click at [398, 148] on li "Services" at bounding box center [403, 146] width 76 height 22
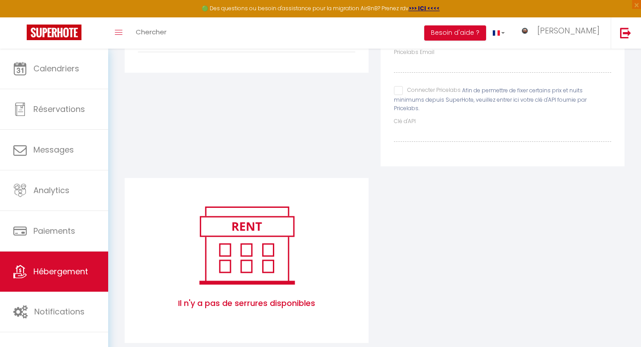
scroll to position [184, 0]
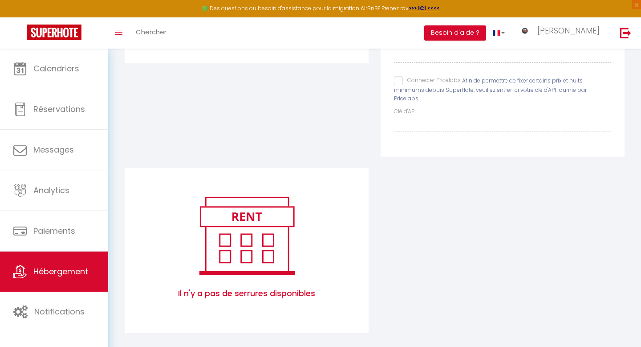
click at [246, 281] on span "Il n'y a pas de serrures disponibles" at bounding box center [246, 293] width 217 height 30
click at [266, 284] on span "Il n'y a pas de serrures disponibles" at bounding box center [246, 293] width 217 height 30
click at [277, 244] on img at bounding box center [247, 235] width 114 height 86
click at [297, 127] on div "Appareil connecté Types de verrouillage de compte Nuki" at bounding box center [247, 72] width 256 height 191
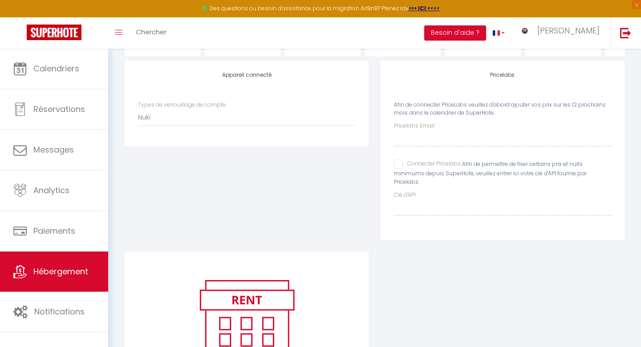
scroll to position [66, 0]
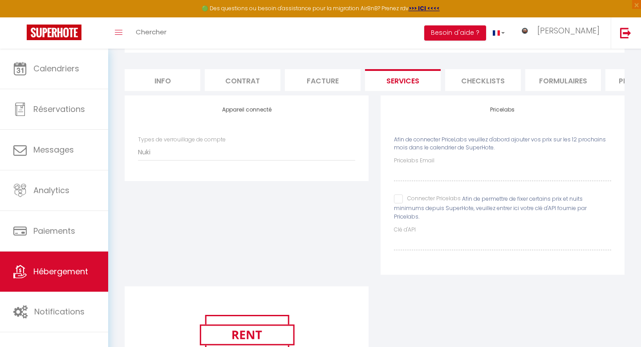
click at [239, 130] on div "Appareil connecté Types de verrouillage de compte Nuki" at bounding box center [247, 137] width 244 height 85
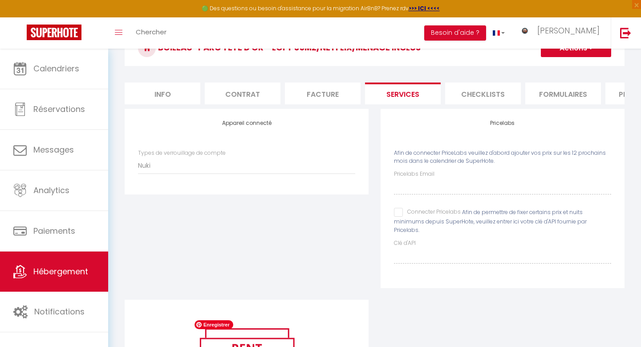
scroll to position [0, 0]
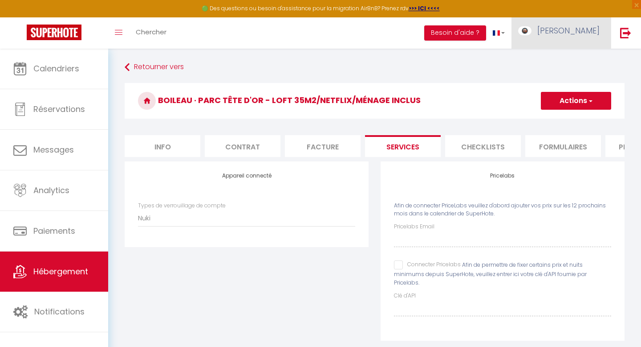
click at [585, 34] on span "[PERSON_NAME]" at bounding box center [569, 30] width 62 height 11
click at [573, 66] on link "Paramètres" at bounding box center [575, 61] width 66 height 15
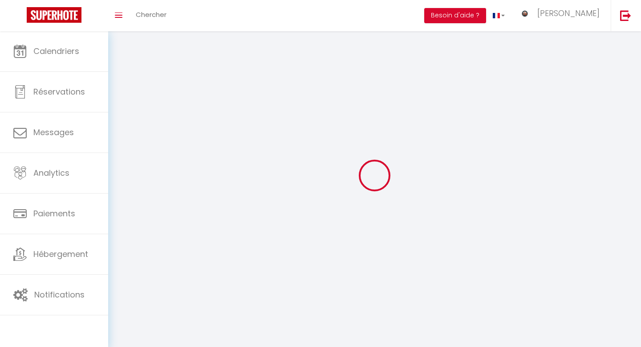
type input "[PERSON_NAME]"
type input "Tatieu"
type input "0648036915"
type input "[STREET_ADDRESS]"
type input "69006"
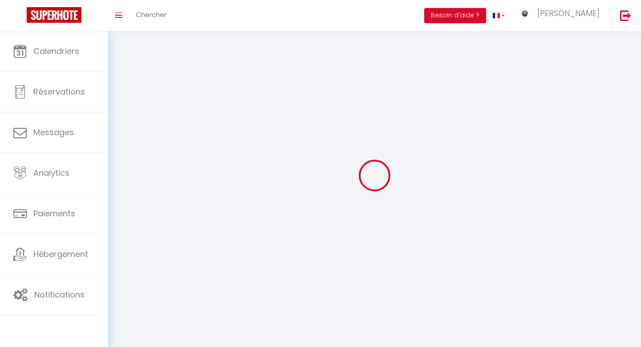
type input "[GEOGRAPHIC_DATA]"
type input "58DZUDIi50kFHcqsvnvfse1NW"
type input "5OXepSQP8c0udRSDE6y2oFPd3"
select select "28"
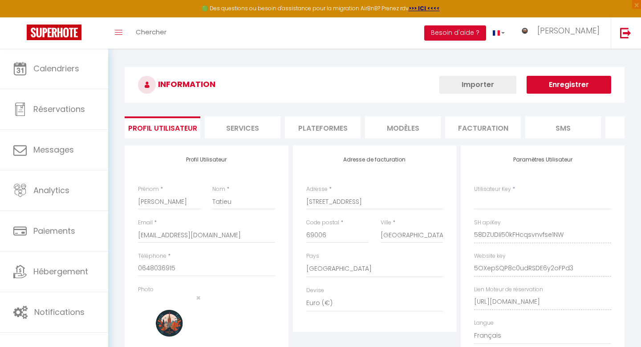
type input "58DZUDIi50kFHcqsvnvfse1NW"
type input "5OXepSQP8c0udRSDE6y2oFPd3"
type input "[URL][DOMAIN_NAME]"
select select "fr"
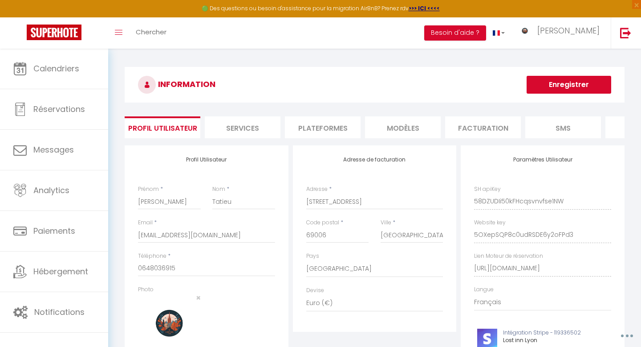
click at [401, 124] on li "MODÈLES" at bounding box center [403, 127] width 76 height 22
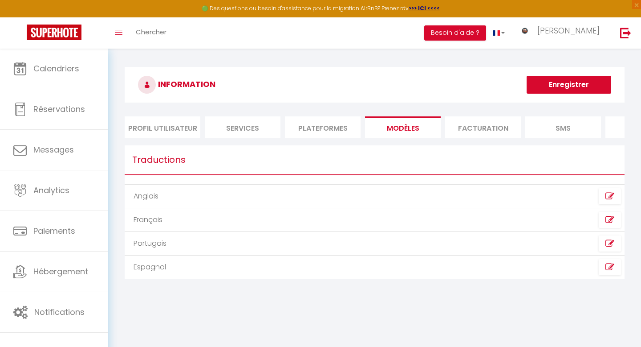
click at [322, 129] on li "Plateformes" at bounding box center [323, 127] width 76 height 22
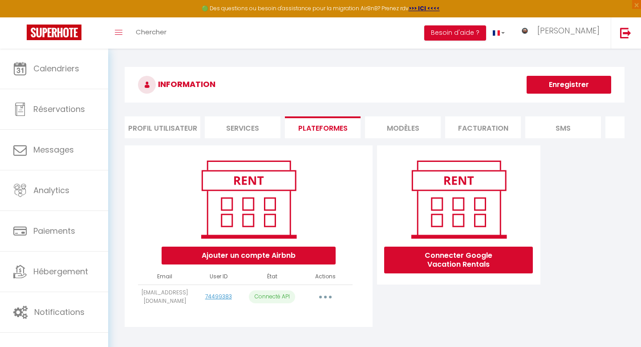
click at [258, 124] on li "Services" at bounding box center [243, 127] width 76 height 22
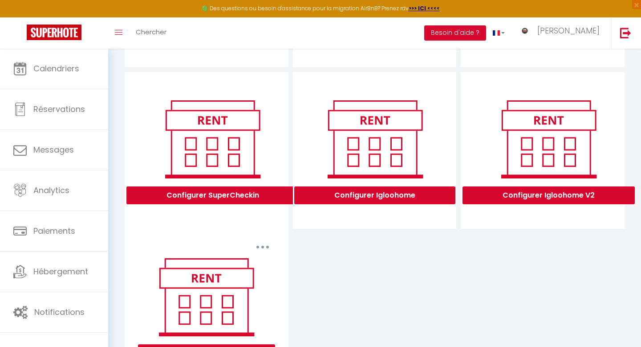
scroll to position [299, 0]
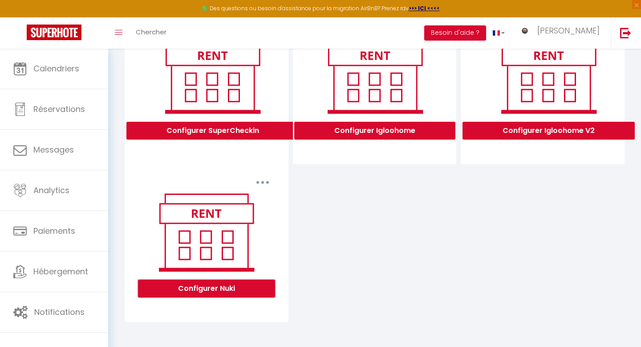
click at [215, 286] on button "Configurer Nuki" at bounding box center [206, 288] width 137 height 18
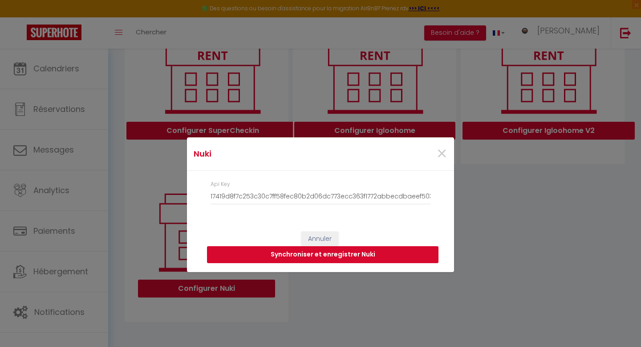
click at [351, 256] on button "Synchroniser et enregistrer Nuki" at bounding box center [323, 254] width 232 height 17
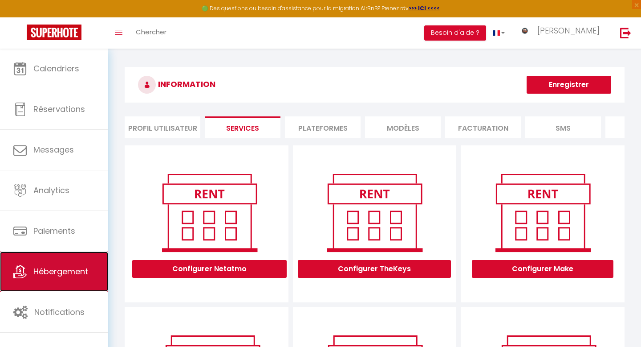
click at [65, 271] on span "Hébergement" at bounding box center [60, 270] width 55 height 11
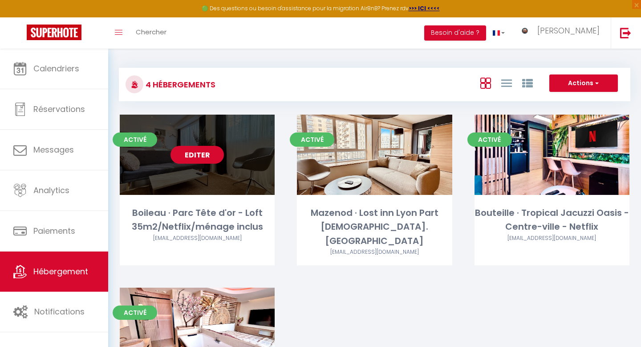
click at [201, 158] on link "Editer" at bounding box center [197, 155] width 53 height 18
select select "3"
select select "2"
select select "1"
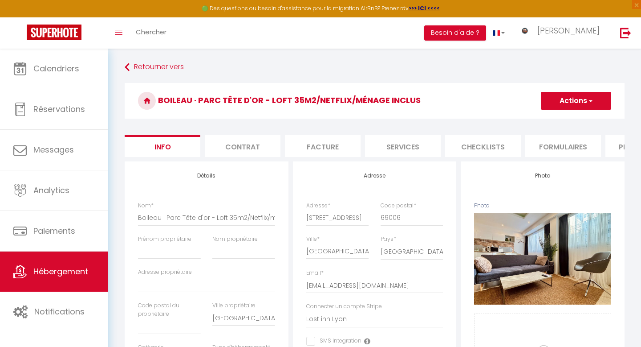
click at [402, 149] on li "Services" at bounding box center [403, 146] width 76 height 22
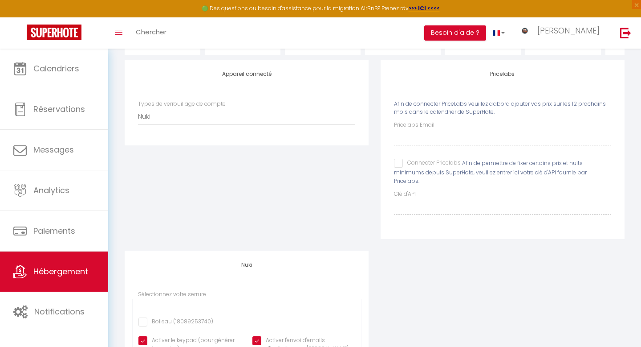
scroll to position [194, 0]
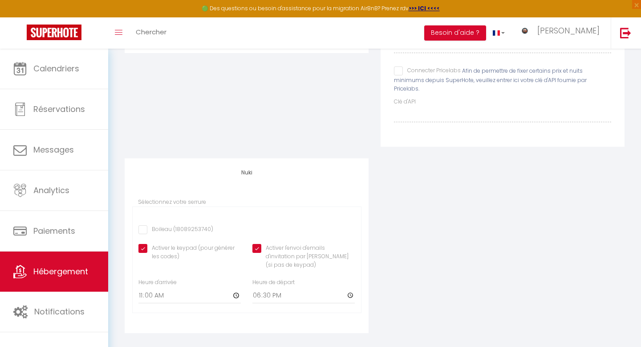
click at [143, 225] on input "Boileau (18089253740)" at bounding box center [176, 229] width 75 height 9
click at [258, 244] on input "Activer l'envoi d'emails d'invitation par [PERSON_NAME] (si pas de keypad)" at bounding box center [304, 248] width 102 height 9
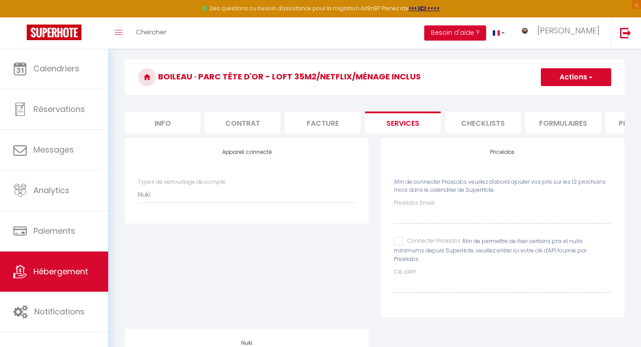
scroll to position [0, 0]
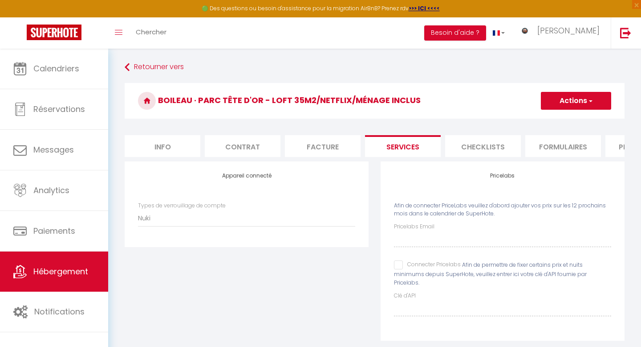
click at [560, 101] on button "Actions" at bounding box center [576, 101] width 70 height 18
click at [558, 123] on link "Enregistrer" at bounding box center [576, 120] width 70 height 12
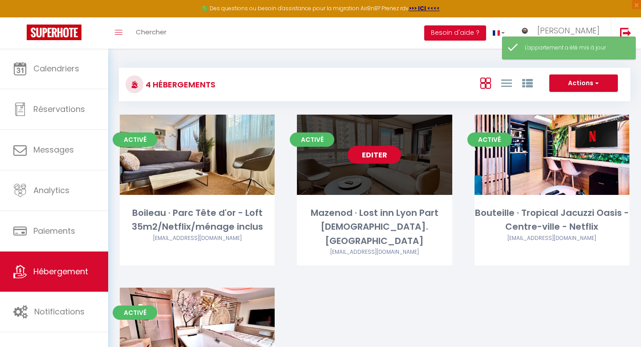
click at [390, 157] on link "Editer" at bounding box center [374, 155] width 53 height 18
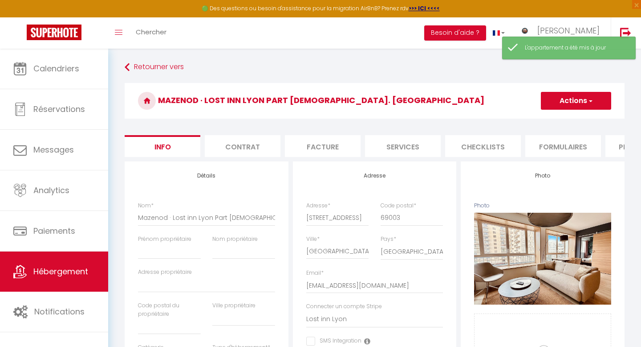
click at [409, 145] on li "Services" at bounding box center [403, 146] width 76 height 22
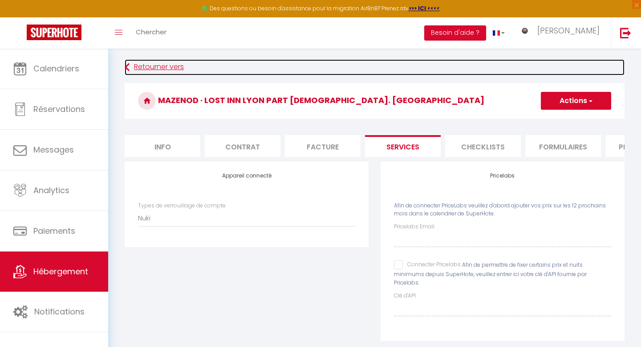
click at [133, 67] on link "Retourner vers" at bounding box center [375, 67] width 500 height 16
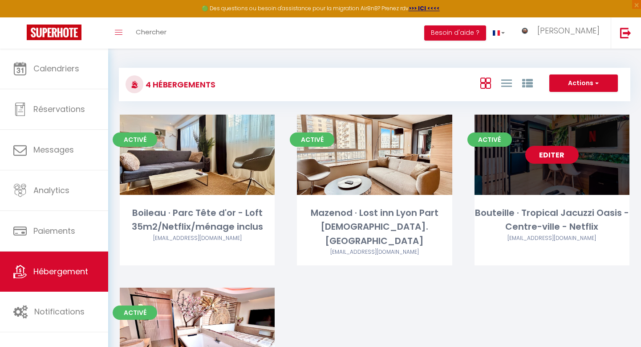
click at [541, 157] on link "Editer" at bounding box center [552, 155] width 53 height 18
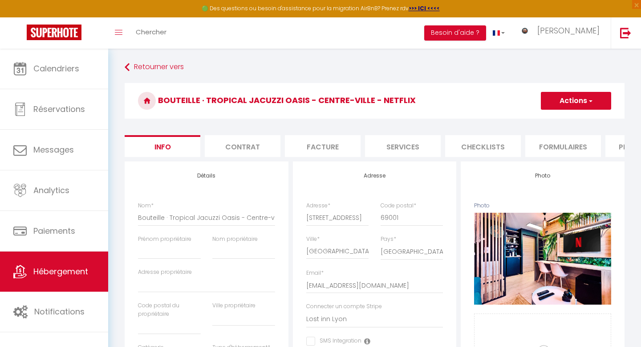
click at [406, 144] on li "Services" at bounding box center [403, 146] width 76 height 22
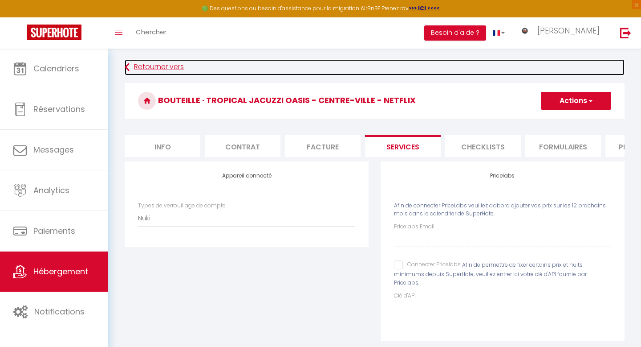
click at [159, 65] on link "Retourner vers" at bounding box center [375, 67] width 500 height 16
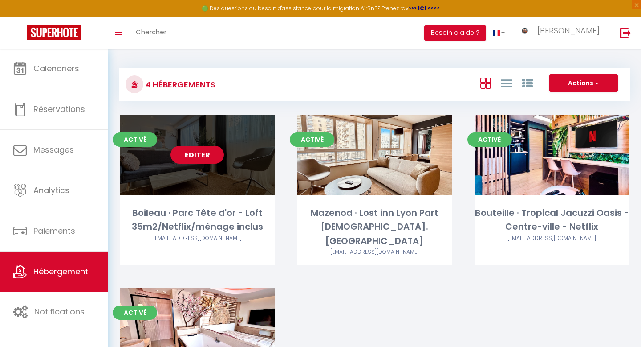
click at [201, 156] on link "Editer" at bounding box center [197, 155] width 53 height 18
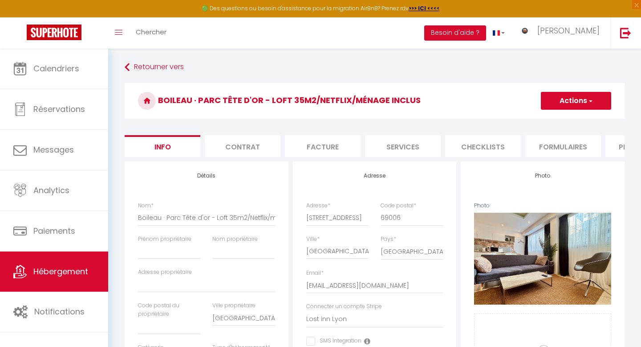
click at [394, 151] on li "Services" at bounding box center [403, 146] width 76 height 22
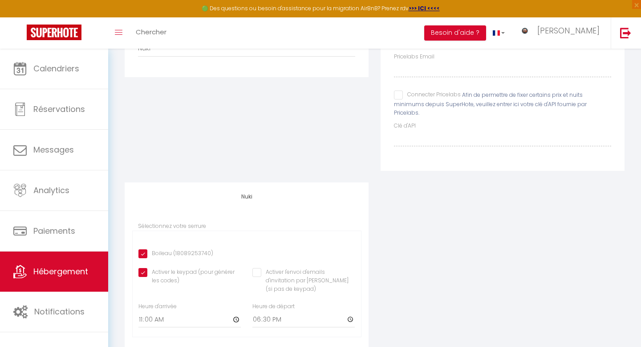
scroll to position [194, 0]
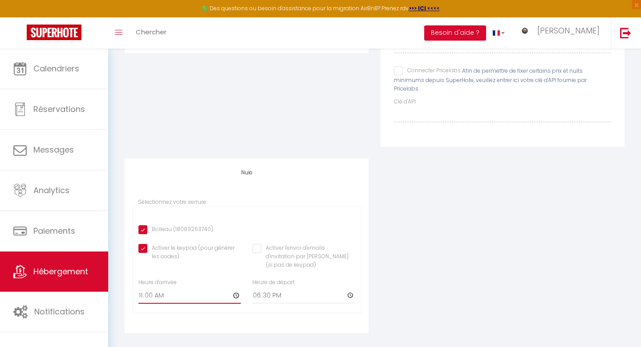
click at [155, 287] on input "11:00" at bounding box center [190, 295] width 102 height 16
click at [151, 287] on input "11:00" at bounding box center [190, 295] width 102 height 16
click at [149, 287] on input "11:00" at bounding box center [190, 295] width 102 height 16
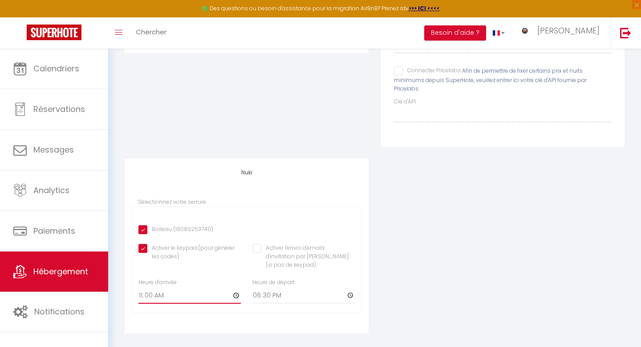
click at [141, 287] on input "11:00" at bounding box center [190, 295] width 102 height 16
click at [237, 287] on input "11:00" at bounding box center [190, 295] width 102 height 16
click at [201, 307] on div "Sélectionnez votre serrure Boileau (18089253740) Activer le keypad (pour génére…" at bounding box center [246, 259] width 229 height 123
click at [351, 287] on input "18:30" at bounding box center [304, 295] width 102 height 16
click at [379, 203] on div "Appareil connecté Types de verrouillage de compte Nuki Pricelabs Afin de connec…" at bounding box center [375, 155] width 512 height 377
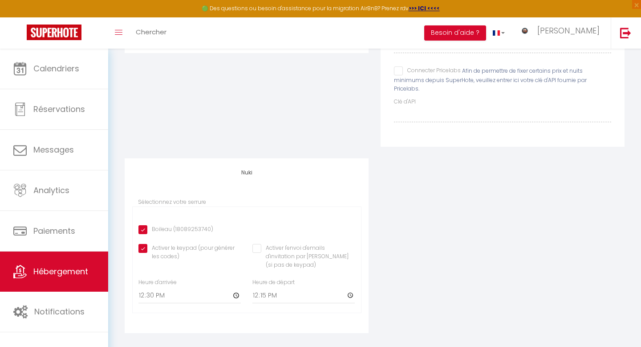
scroll to position [0, 0]
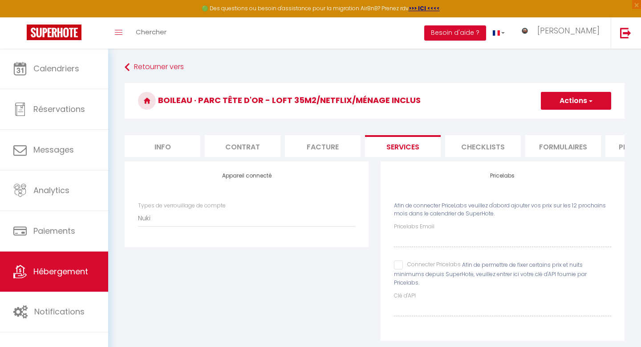
click at [556, 101] on button "Actions" at bounding box center [576, 101] width 70 height 18
click at [561, 118] on link "Enregistrer" at bounding box center [576, 120] width 70 height 12
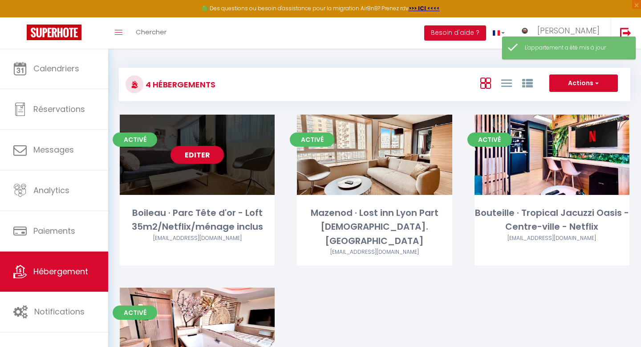
click at [211, 157] on link "Editer" at bounding box center [197, 155] width 53 height 18
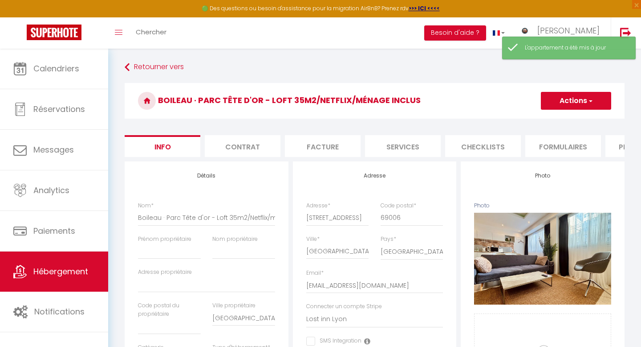
click at [408, 144] on li "Services" at bounding box center [403, 146] width 76 height 22
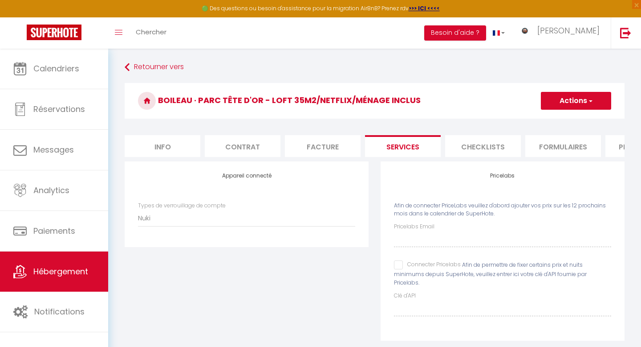
click at [157, 57] on div "Retourner vers Boileau · Parc Tête d'or - Loft 35m2/Netflix/ménage inclus Actio…" at bounding box center [374, 299] width 533 height 500
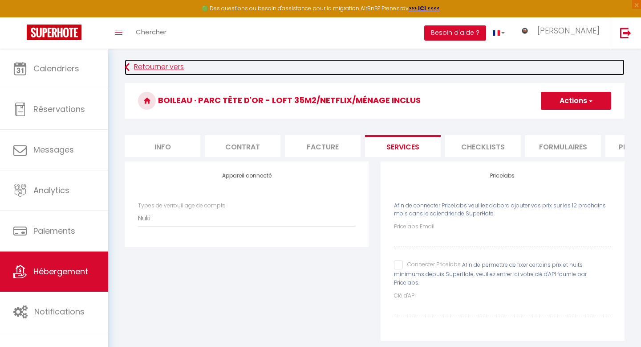
click at [156, 65] on link "Retourner vers" at bounding box center [375, 67] width 500 height 16
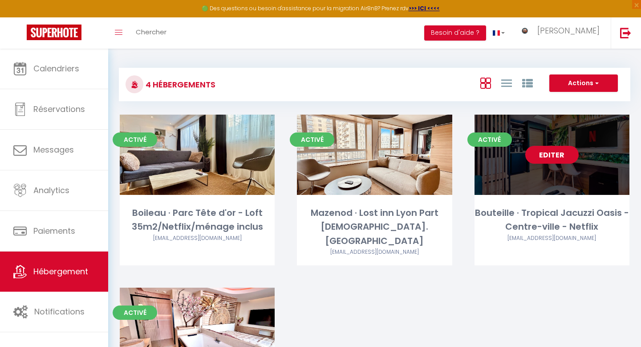
click at [553, 161] on link "Editer" at bounding box center [552, 155] width 53 height 18
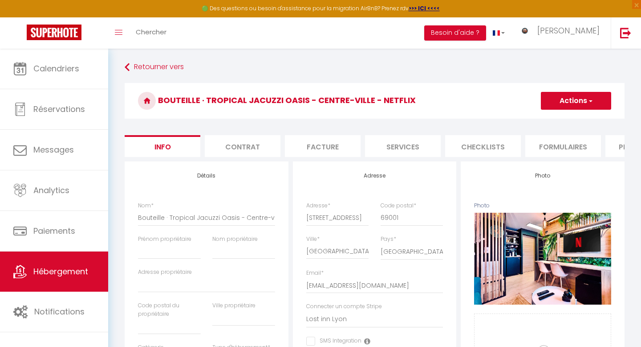
click at [398, 143] on li "Services" at bounding box center [403, 146] width 76 height 22
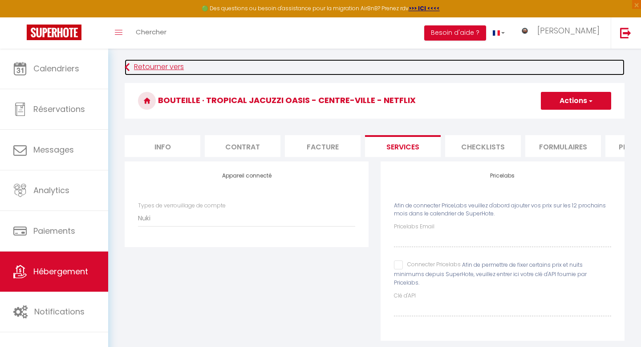
click at [142, 66] on link "Retourner vers" at bounding box center [375, 67] width 500 height 16
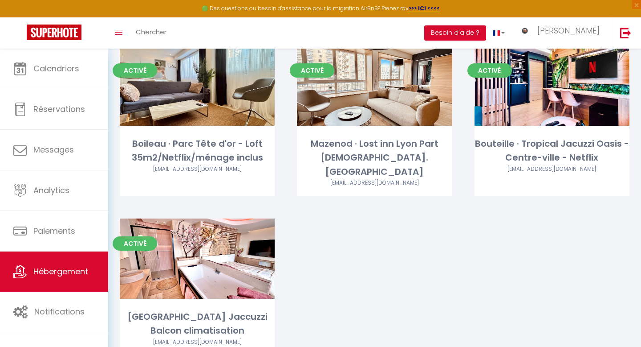
scroll to position [91, 0]
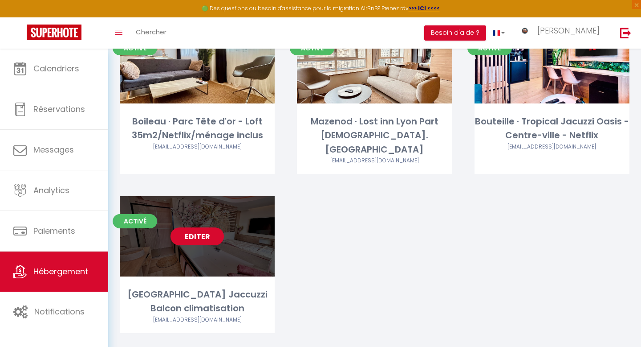
click at [200, 227] on link "Editer" at bounding box center [197, 236] width 53 height 18
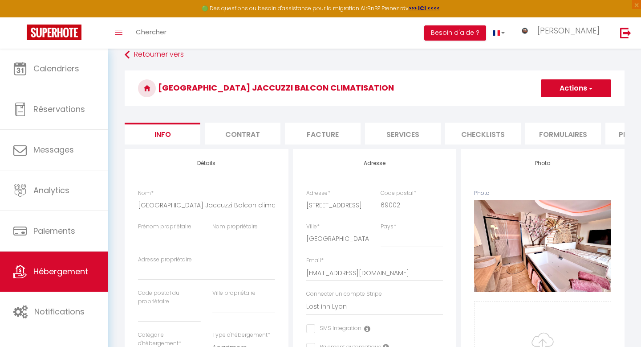
scroll to position [7, 0]
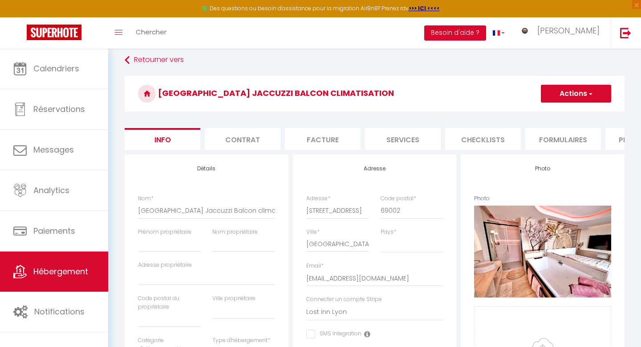
click at [404, 137] on li "Services" at bounding box center [403, 139] width 76 height 22
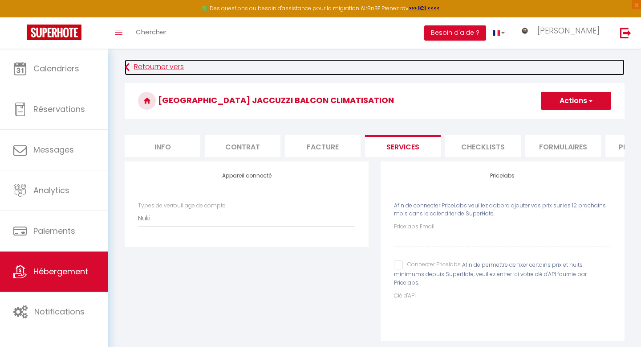
click at [171, 66] on link "Retourner vers" at bounding box center [375, 67] width 500 height 16
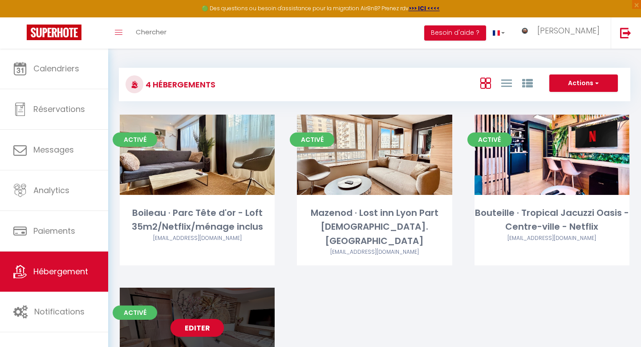
click at [203, 319] on link "Editer" at bounding box center [197, 327] width 53 height 18
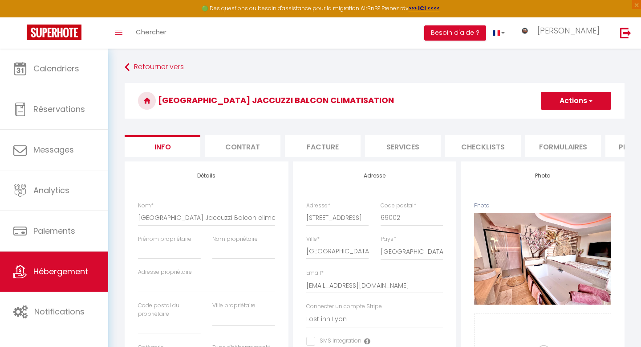
click at [400, 142] on li "Services" at bounding box center [403, 146] width 76 height 22
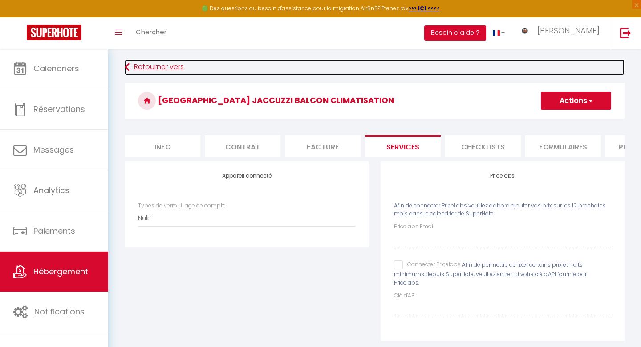
click at [160, 68] on link "Retourner vers" at bounding box center [375, 67] width 500 height 16
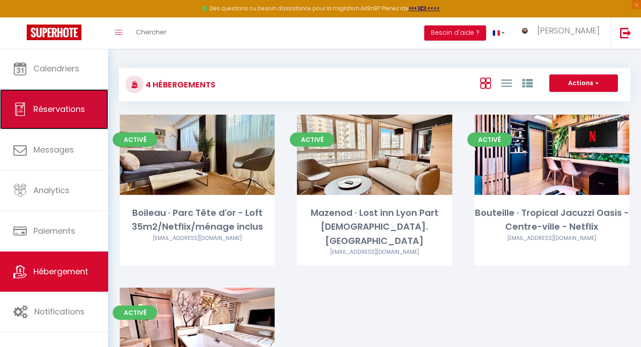
click at [61, 111] on span "Réservations" at bounding box center [59, 108] width 52 height 11
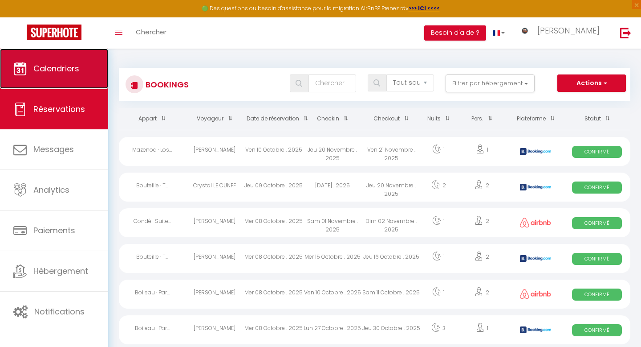
click at [74, 71] on span "Calendriers" at bounding box center [56, 68] width 46 height 11
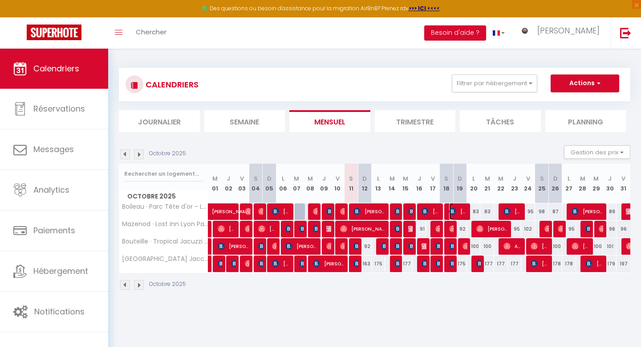
click at [453, 213] on img at bounding box center [452, 211] width 7 height 7
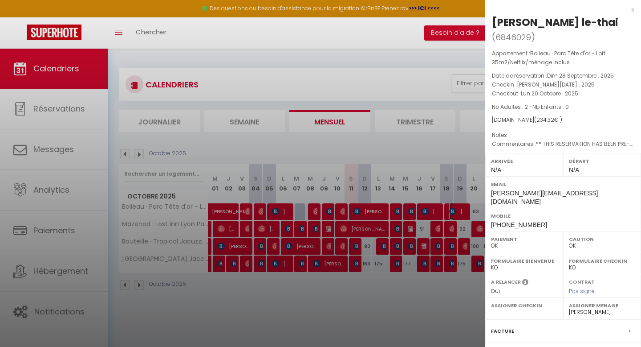
scroll to position [77, 0]
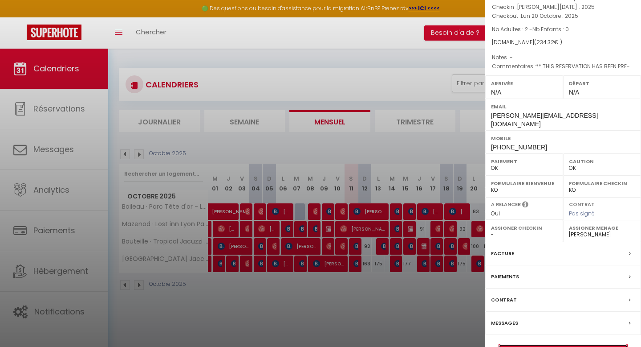
click at [532, 344] on link "Détails de la réservation" at bounding box center [563, 350] width 128 height 12
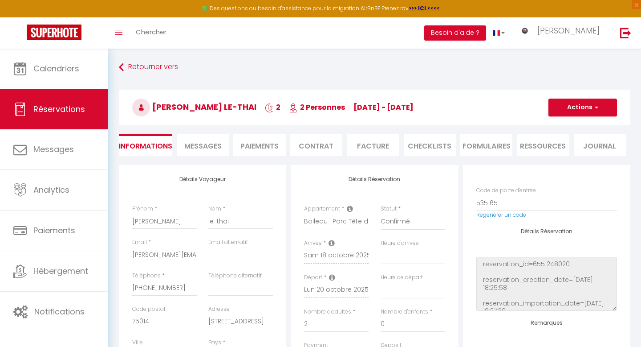
scroll to position [122, 0]
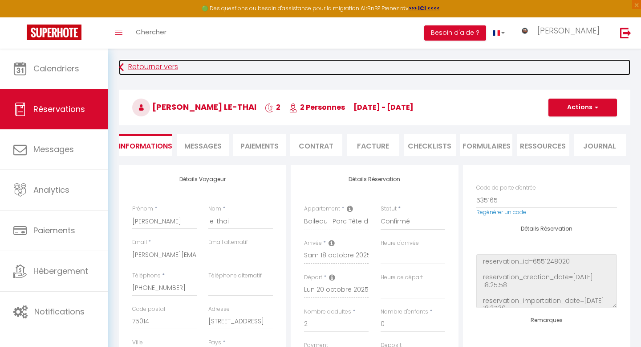
click at [140, 67] on link "Retourner vers" at bounding box center [375, 67] width 512 height 16
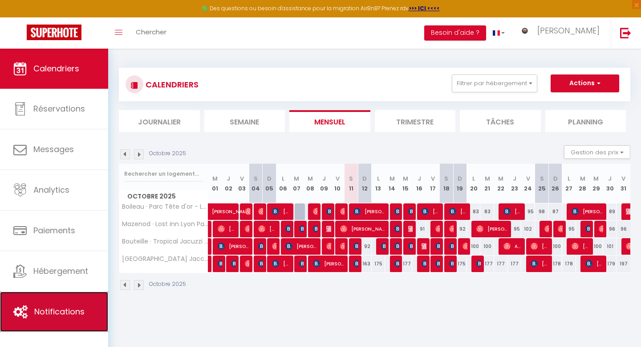
click at [56, 309] on span "Notifications" at bounding box center [59, 311] width 50 height 11
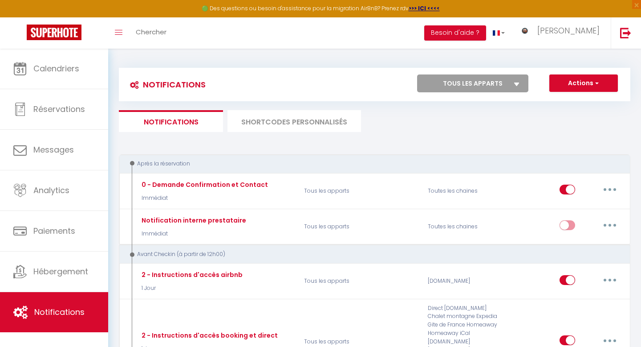
click at [318, 122] on li "SHORTCODES PERSONNALISÉS" at bounding box center [295, 121] width 134 height 22
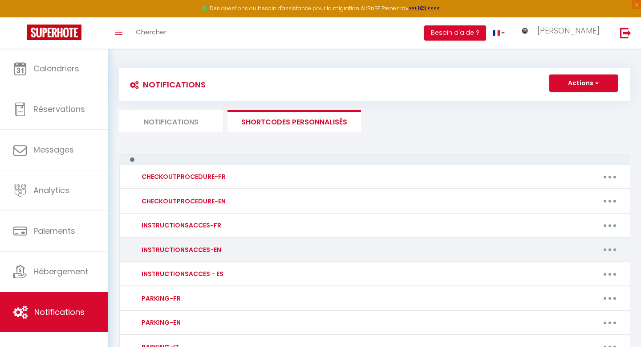
click at [206, 250] on div "INSTRUCTIONSACCES-EN" at bounding box center [180, 250] width 82 height 10
click at [608, 247] on button "button" at bounding box center [610, 249] width 25 height 14
click at [573, 269] on link "Editer" at bounding box center [587, 269] width 66 height 15
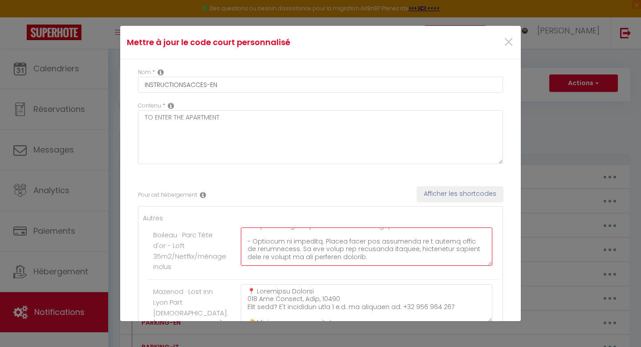
scroll to position [436, 0]
drag, startPoint x: 247, startPoint y: 233, endPoint x: 352, endPoint y: 285, distance: 116.5
click at [352, 285] on ul "Autres Boileau · Parc Tête d'or - Loft 35m2/Netflix/ménage inclus [PERSON_NAME]…" at bounding box center [320, 333] width 355 height 241
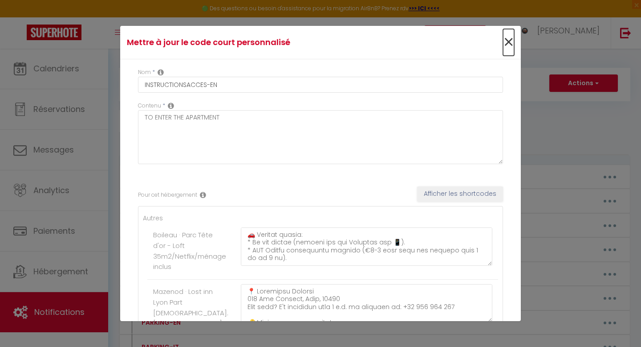
click at [506, 39] on span "×" at bounding box center [508, 42] width 11 height 27
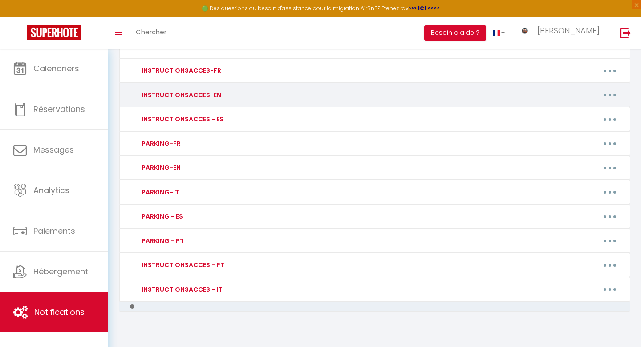
scroll to position [167, 0]
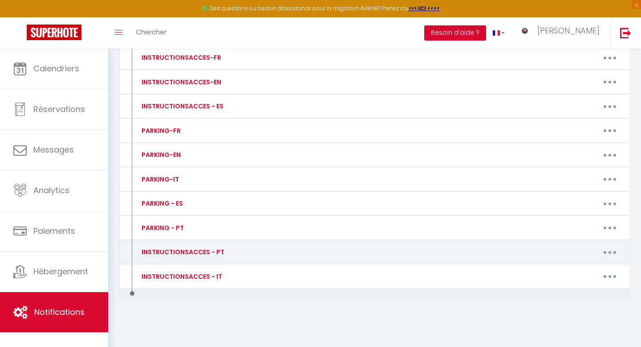
click at [612, 253] on button "button" at bounding box center [610, 252] width 25 height 14
click at [573, 271] on link "Editer" at bounding box center [587, 272] width 66 height 15
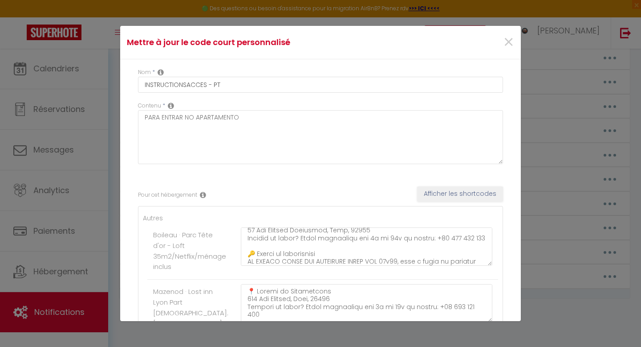
scroll to position [0, 0]
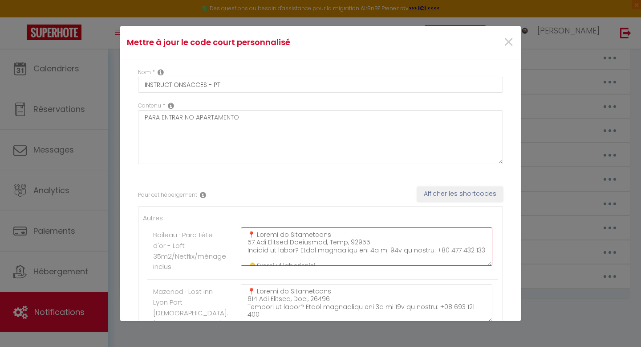
click at [377, 244] on textarea at bounding box center [367, 246] width 252 height 38
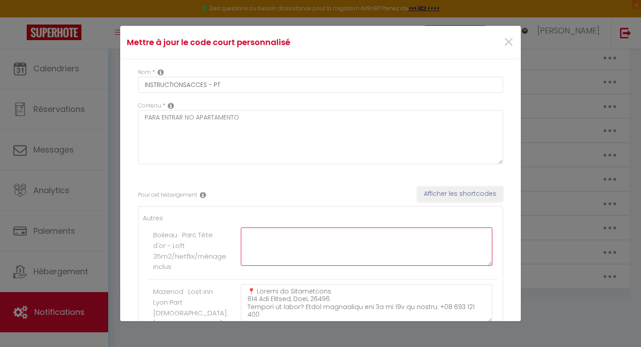
paste textarea "📍 Loremi do sitametcons Adipiscinge Sed Doeiusm, 57, Temp, 11879 Incidid ut lab…"
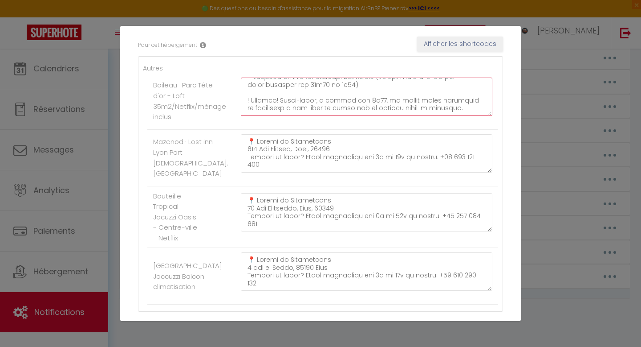
scroll to position [218, 0]
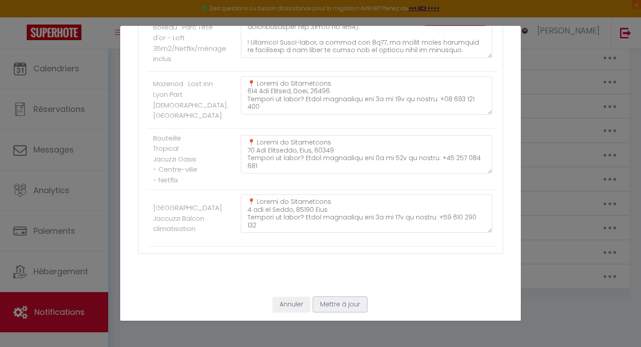
click at [340, 304] on button "Mettre à jour" at bounding box center [340, 304] width 53 height 15
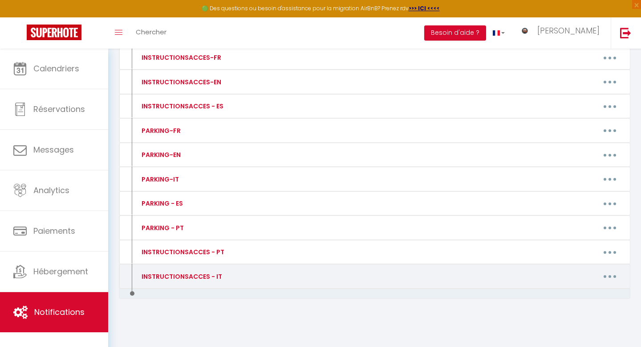
click at [612, 273] on button "button" at bounding box center [610, 276] width 25 height 14
click at [570, 295] on link "Editer" at bounding box center [587, 296] width 66 height 15
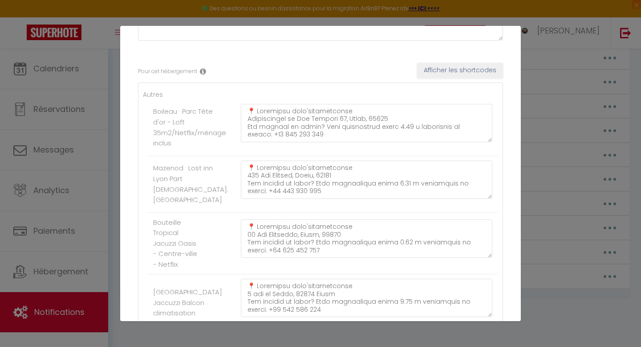
scroll to position [63, 0]
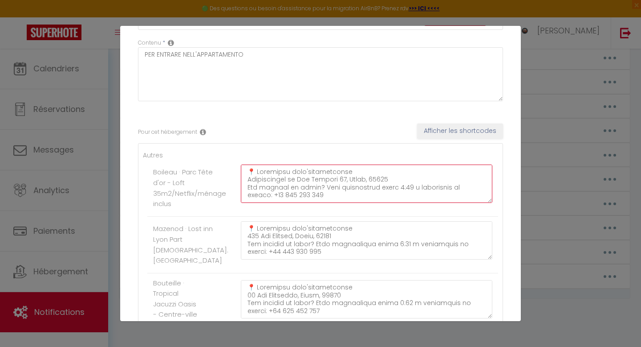
click at [261, 172] on textarea at bounding box center [367, 183] width 252 height 38
paste textarea "4681L i dolors am consecte ad elits doeius tem incidid. Utlabore et dolore m al…"
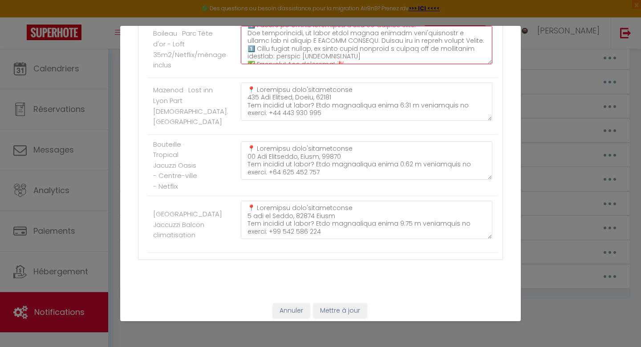
scroll to position [218, 0]
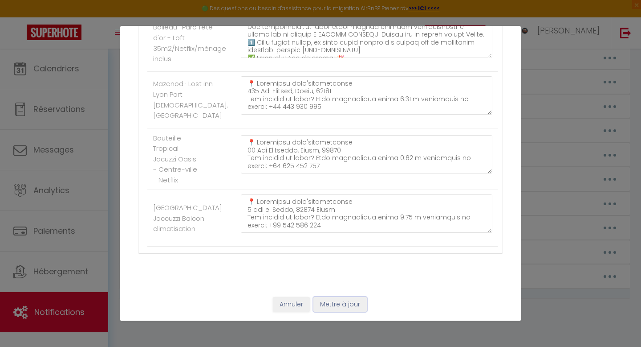
click at [349, 301] on button "Mettre à jour" at bounding box center [340, 304] width 53 height 15
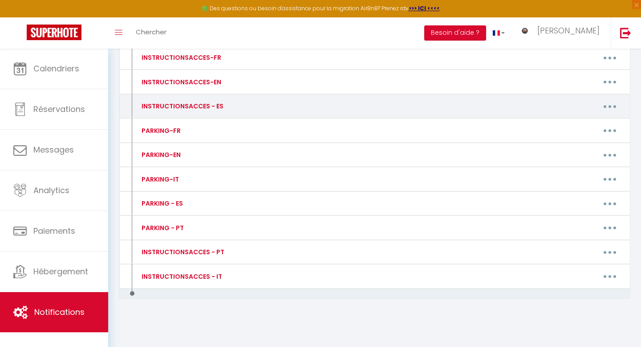
click at [612, 106] on button "button" at bounding box center [610, 106] width 25 height 14
click at [577, 125] on link "Editer" at bounding box center [587, 126] width 66 height 15
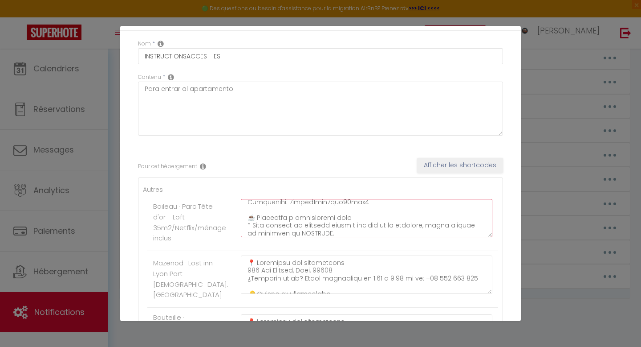
scroll to position [444, 0]
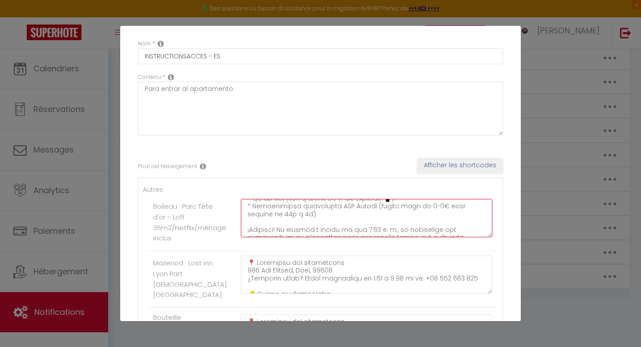
drag, startPoint x: 248, startPoint y: 206, endPoint x: 365, endPoint y: 258, distance: 128.0
click at [365, 258] on ul "Autres Boileau · Parc Tête d'or - Loft 35m2/Netflix/ménage inclus [PERSON_NAME]…" at bounding box center [320, 304] width 355 height 241
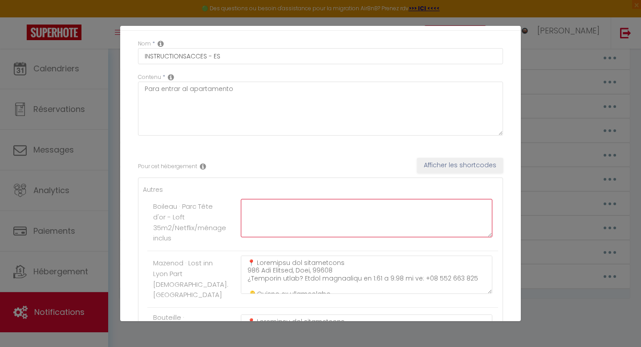
scroll to position [0, 0]
paste textarea "📍 Loremipsu dol sitametcons Adipiscinge Sed Doeiusm 49, Temp, 65432 ¿Incididu u…"
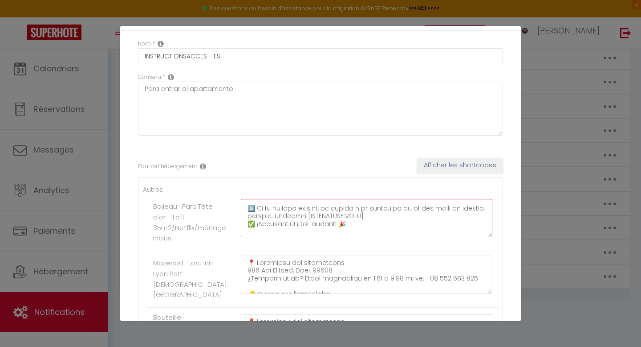
scroll to position [201, 0]
click at [360, 219] on textarea at bounding box center [367, 218] width 252 height 38
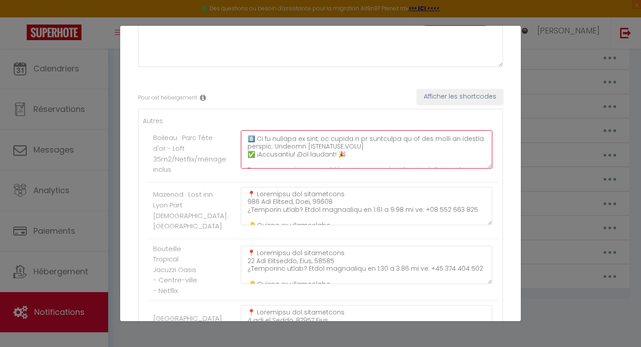
scroll to position [218, 0]
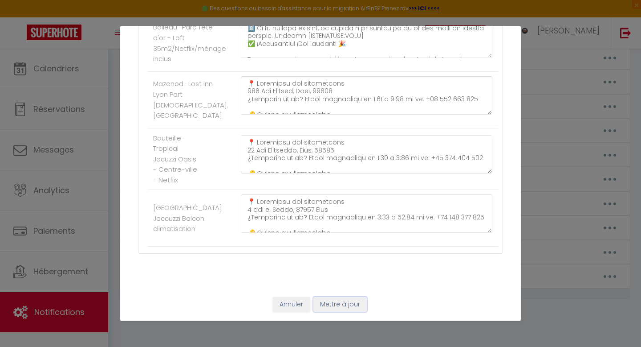
click at [346, 303] on button "Mettre à jour" at bounding box center [340, 304] width 53 height 15
